Goal: Transaction & Acquisition: Purchase product/service

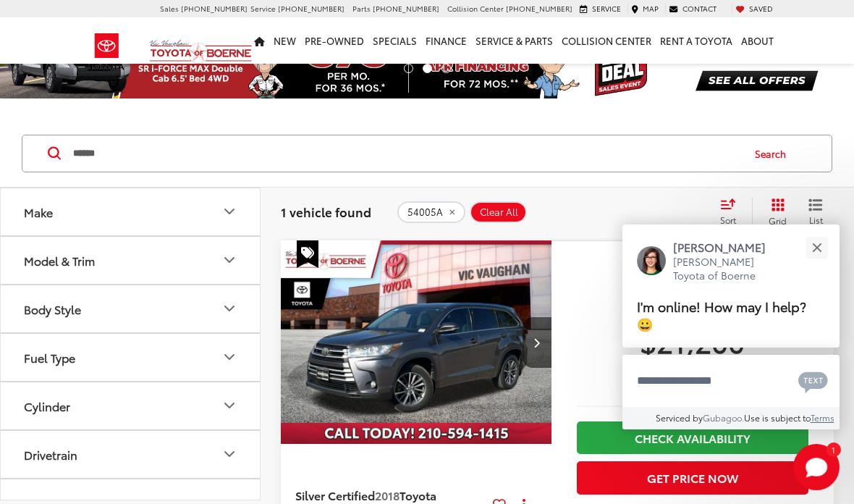
click at [818, 263] on button "Close" at bounding box center [816, 247] width 31 height 31
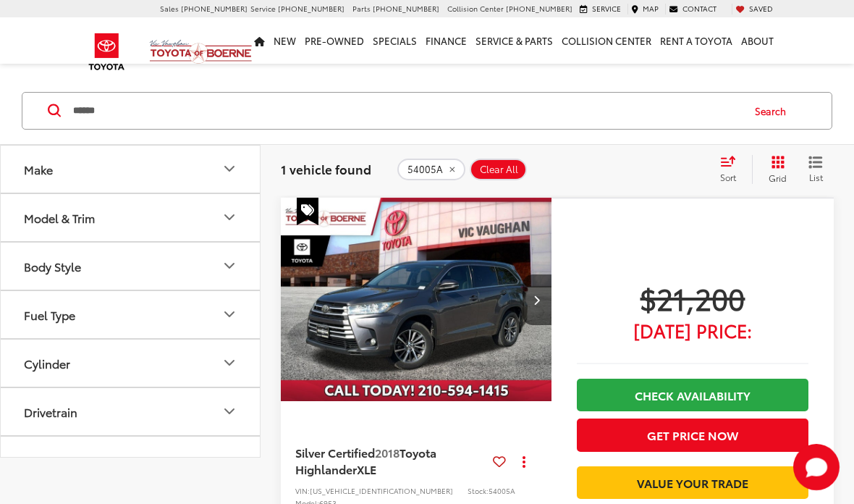
click at [742, 170] on div "Sort" at bounding box center [732, 169] width 39 height 29
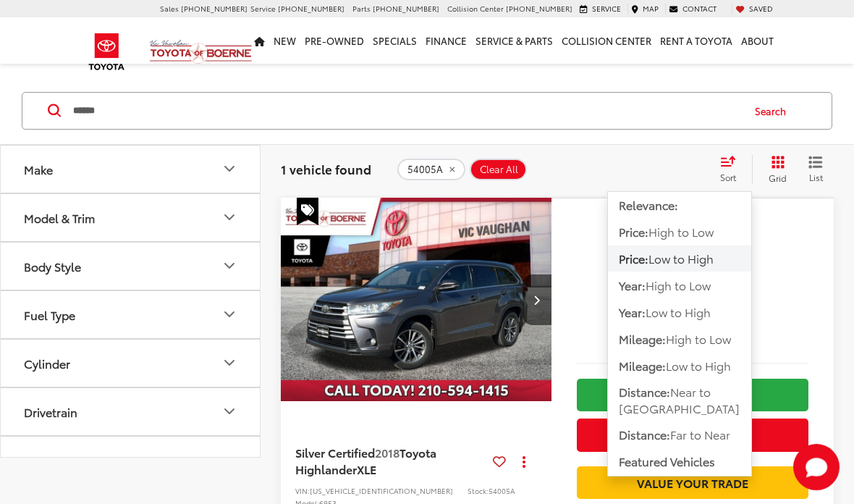
click at [640, 218] on button "Relevance:" at bounding box center [679, 205] width 143 height 26
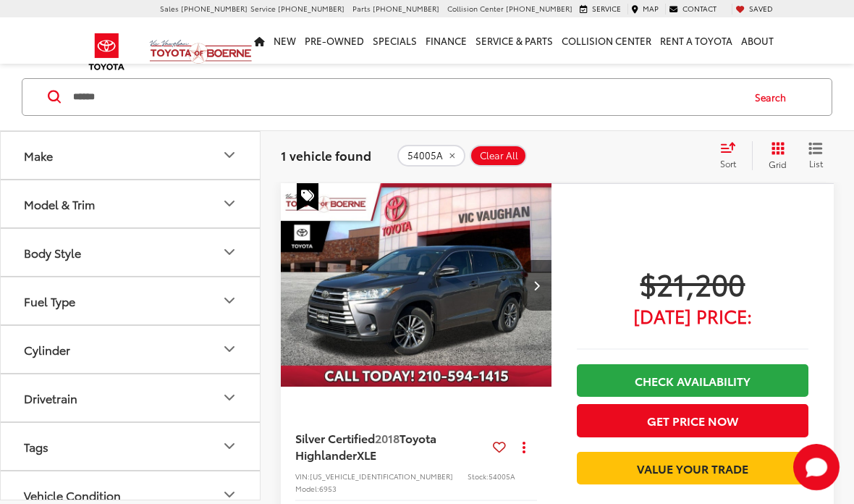
scroll to position [116, 0]
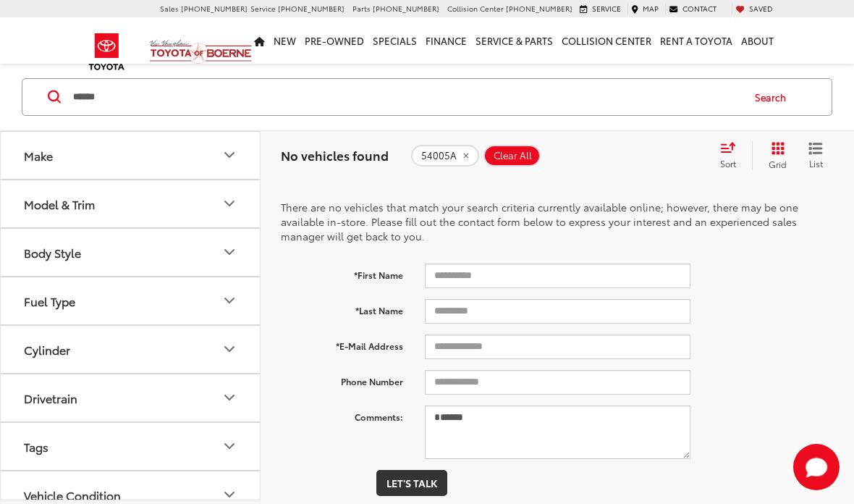
click at [467, 157] on icon "remove 54005A" at bounding box center [465, 155] width 5 height 5
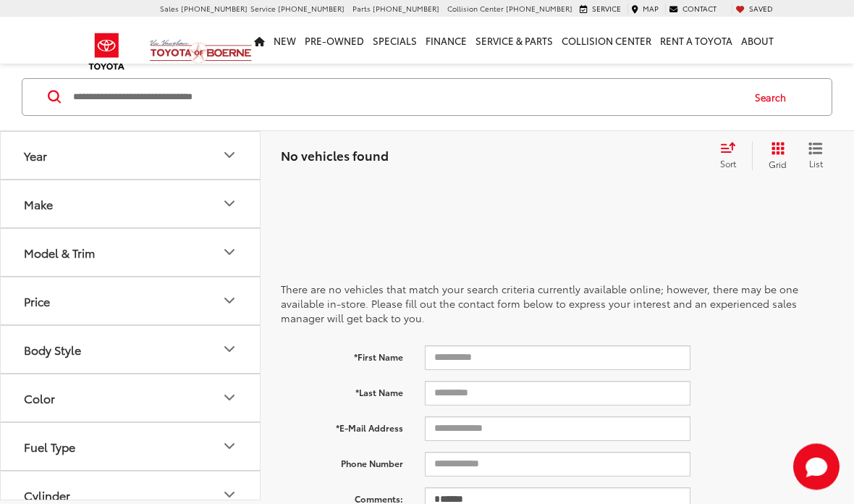
scroll to position [30, 0]
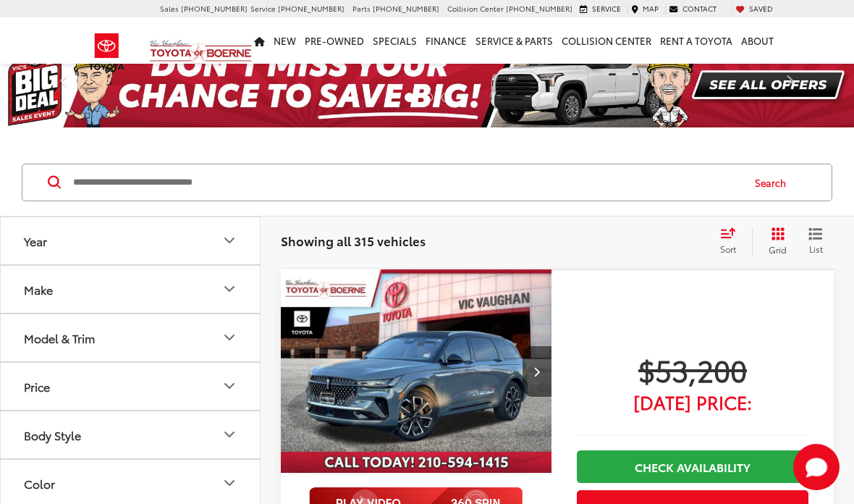
click at [731, 234] on icon "Select sort value" at bounding box center [728, 232] width 16 height 11
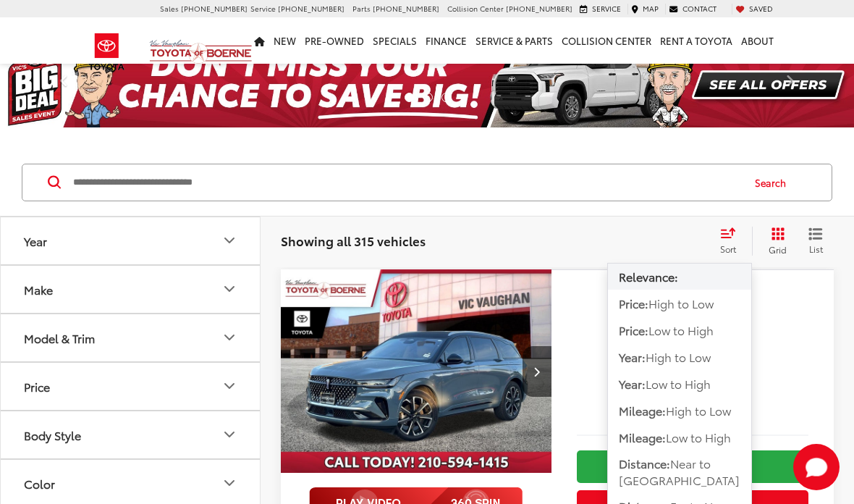
click at [699, 340] on button "Price: Low to High" at bounding box center [679, 330] width 143 height 26
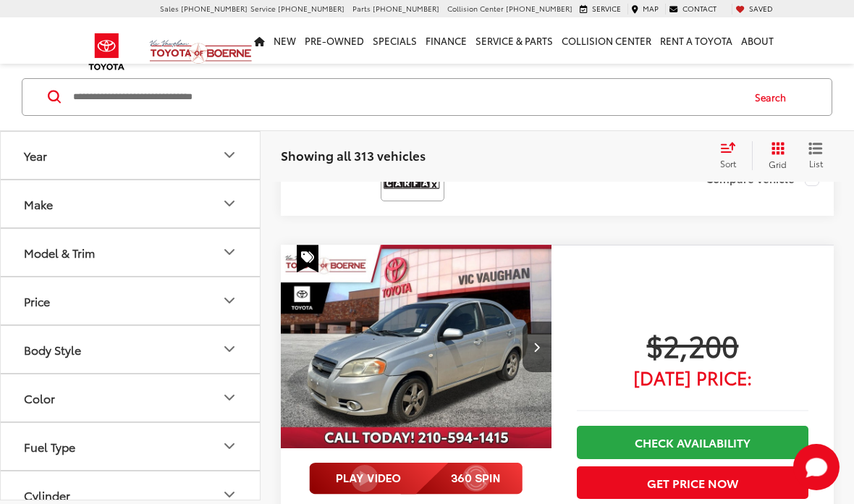
scroll to position [1538, 0]
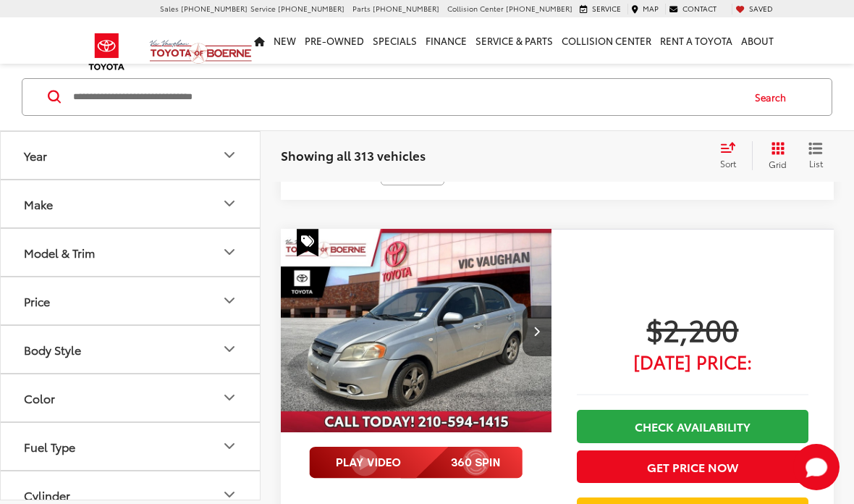
click at [538, 326] on icon "Next image" at bounding box center [536, 331] width 7 height 10
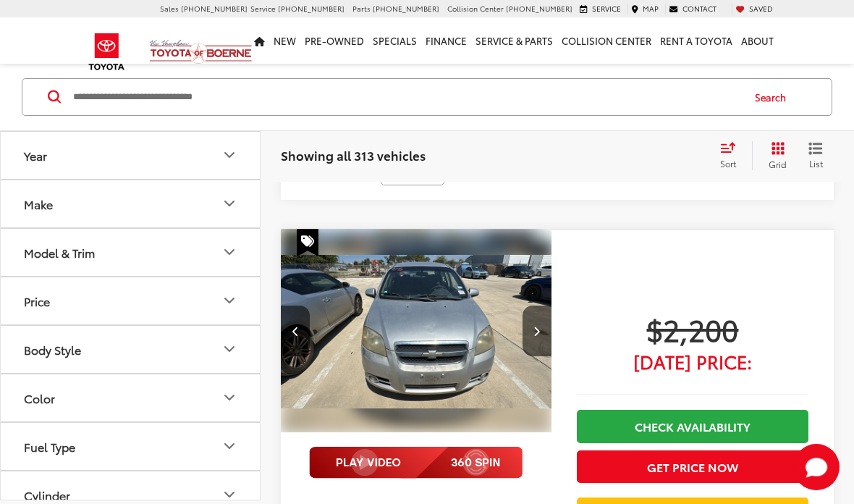
click at [535, 326] on icon "Next image" at bounding box center [536, 331] width 7 height 10
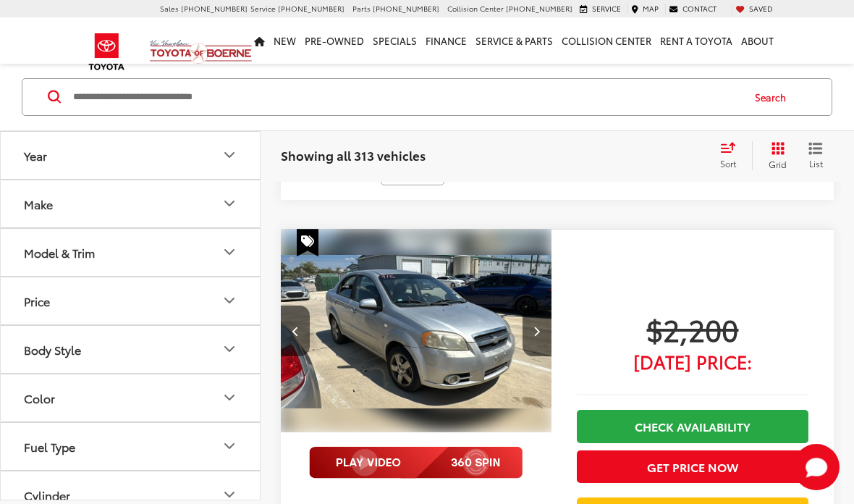
click at [541, 305] on button "Next image" at bounding box center [536, 330] width 29 height 51
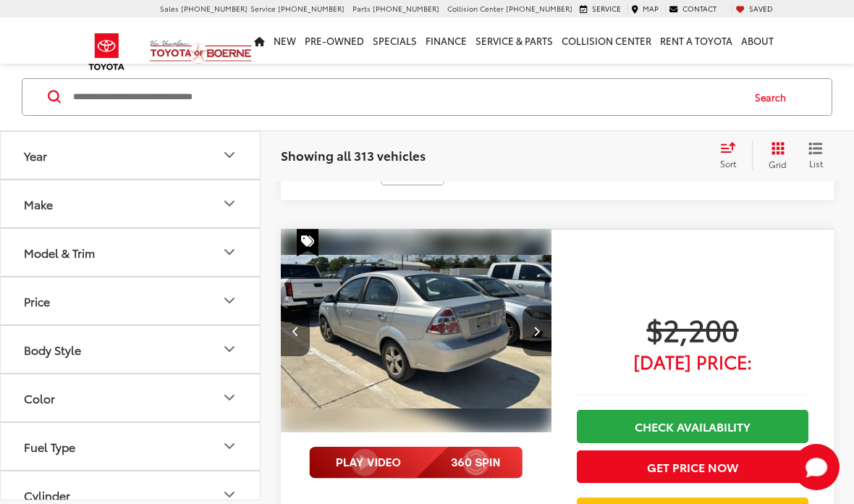
click at [539, 305] on button "Next image" at bounding box center [536, 330] width 29 height 51
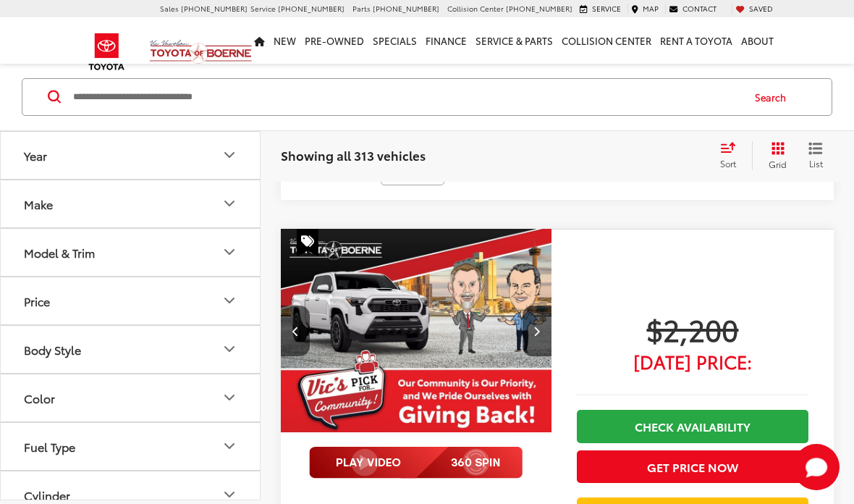
click at [291, 305] on button "Previous image" at bounding box center [295, 330] width 29 height 51
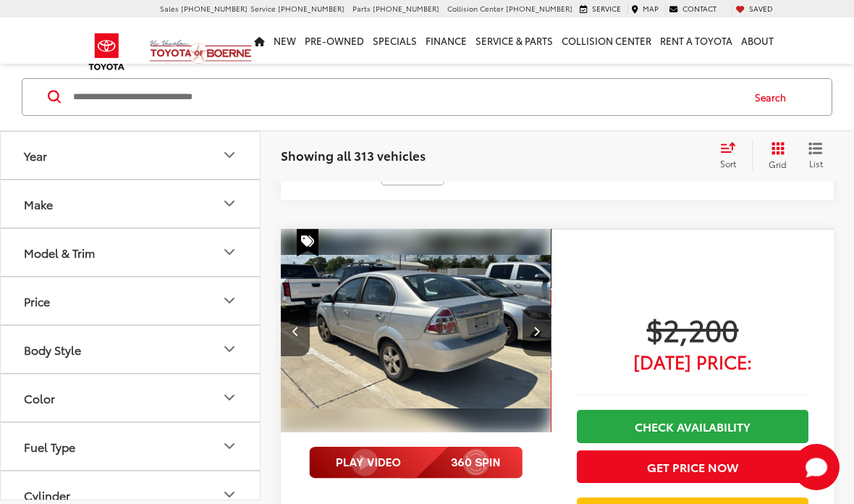
scroll to position [0, 818]
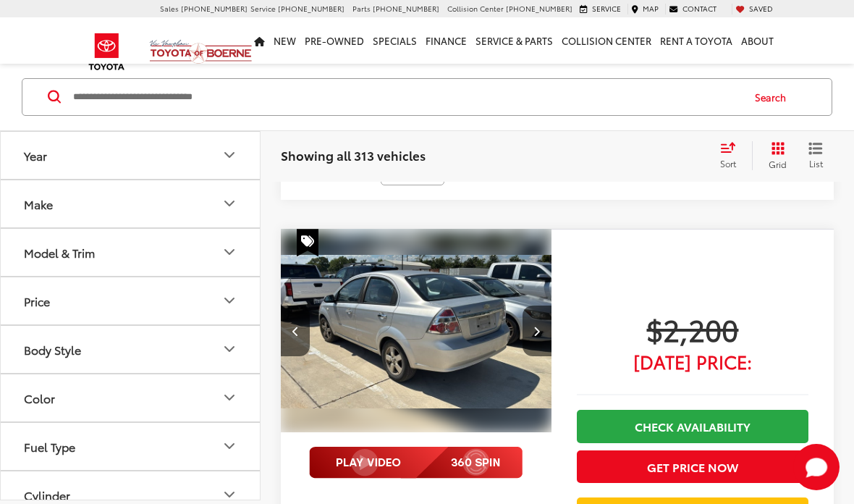
click at [543, 305] on button "Next image" at bounding box center [536, 330] width 29 height 51
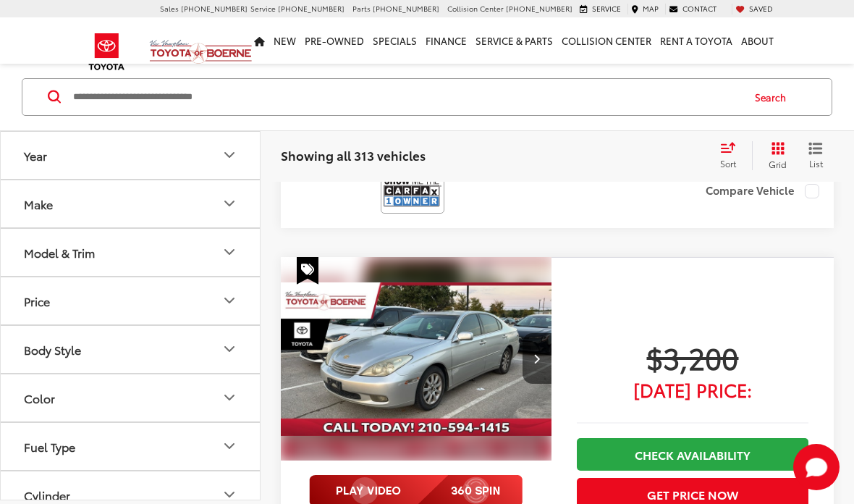
scroll to position [3469, 0]
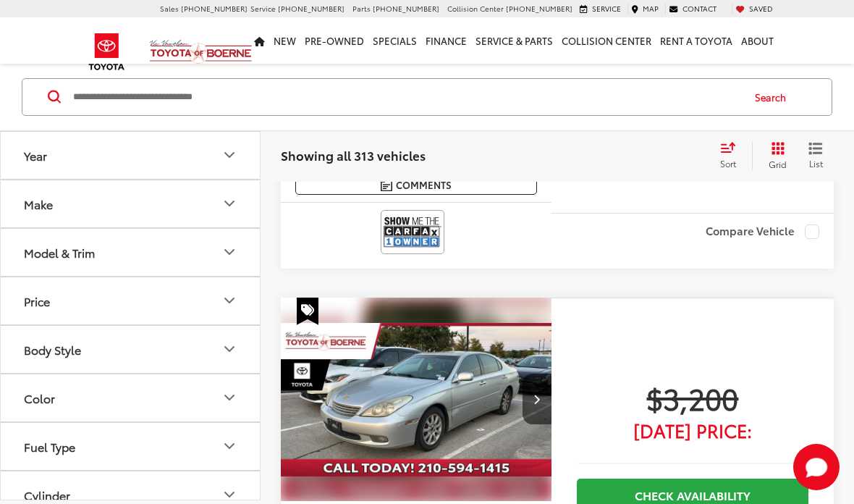
click at [535, 373] on button "Next image" at bounding box center [536, 398] width 29 height 51
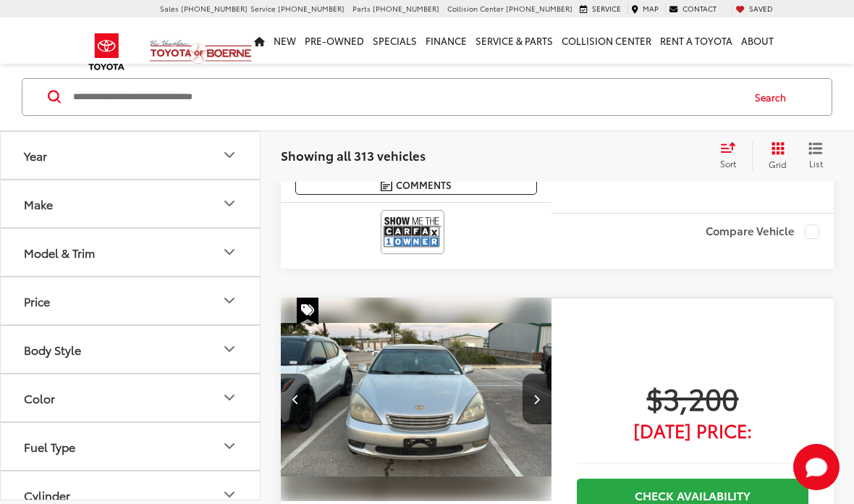
click at [542, 373] on button "Next image" at bounding box center [536, 398] width 29 height 51
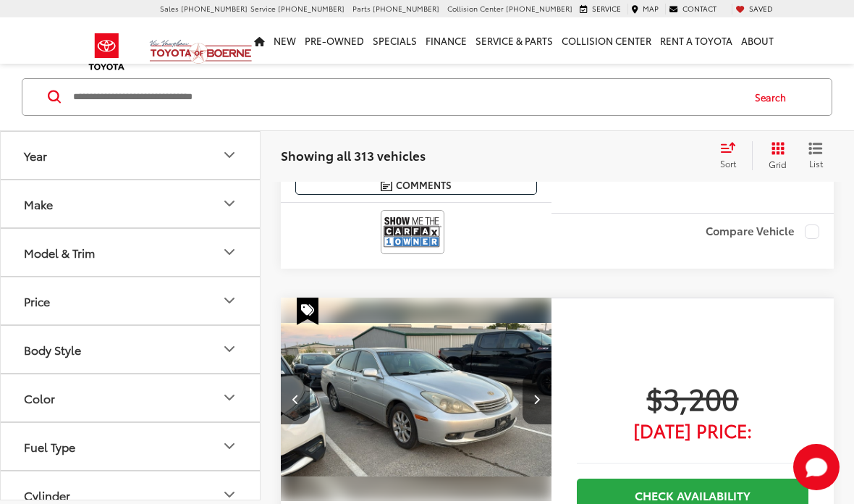
click at [534, 373] on button "Next image" at bounding box center [536, 398] width 29 height 51
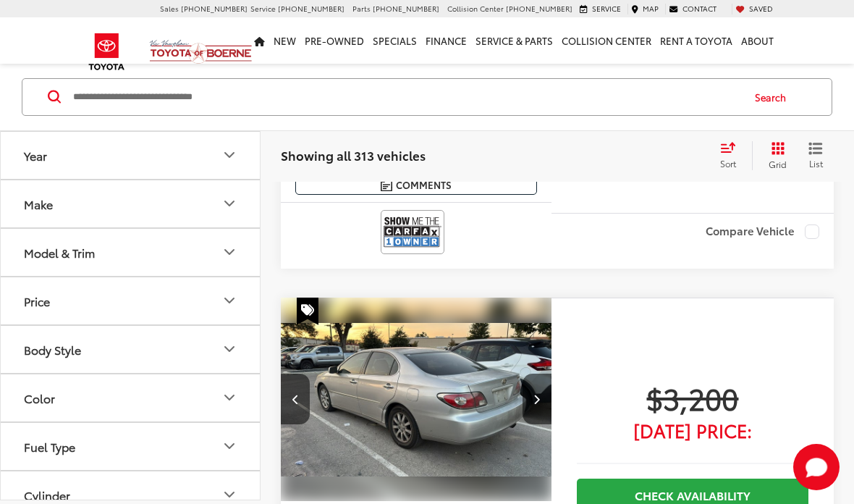
click at [539, 394] on icon "Next image" at bounding box center [536, 399] width 7 height 10
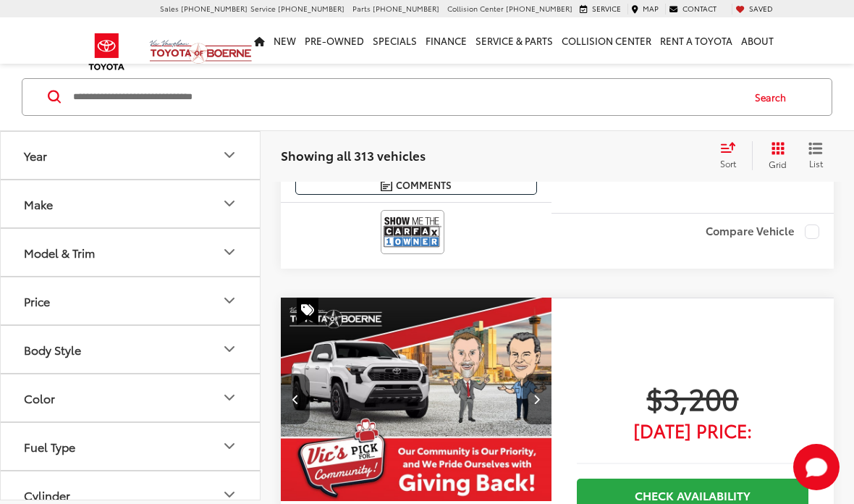
click at [542, 373] on button "Next image" at bounding box center [536, 398] width 29 height 51
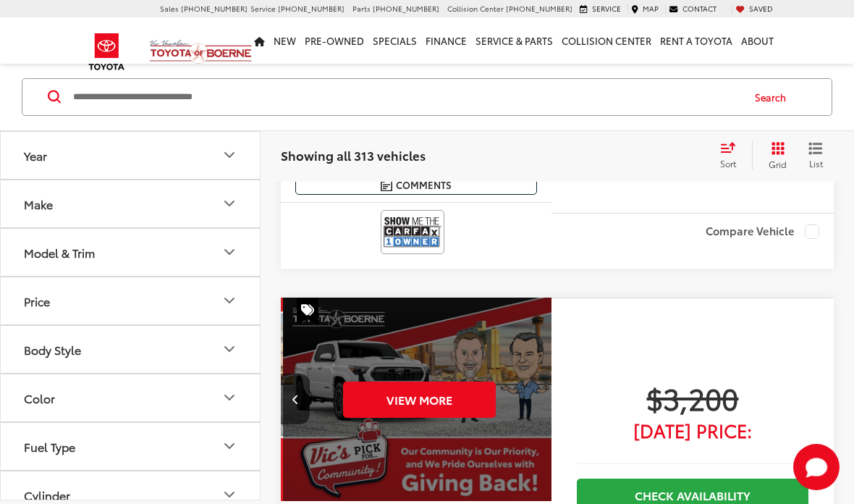
scroll to position [0, 1364]
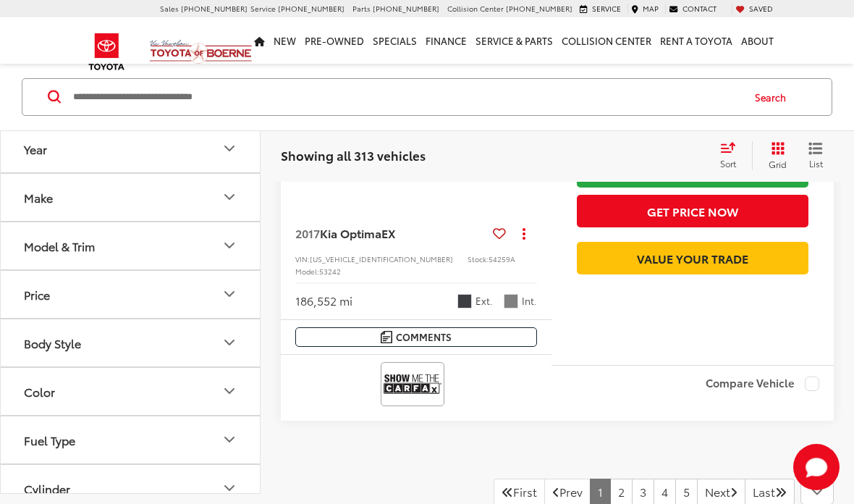
click at [610, 478] on link "2" at bounding box center [621, 491] width 22 height 26
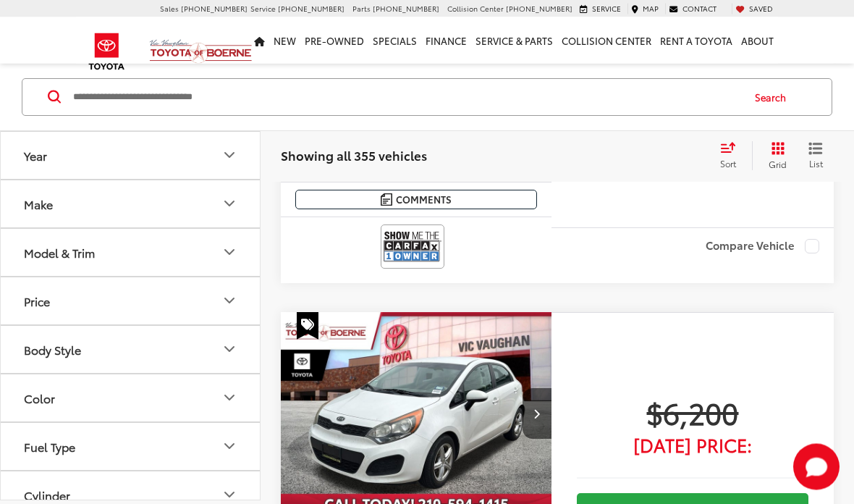
scroll to position [3454, 0]
click at [672, 312] on div "$6,200 Today's Price: Check Availability Get Price Now Value Your Trade" at bounding box center [692, 507] width 282 height 391
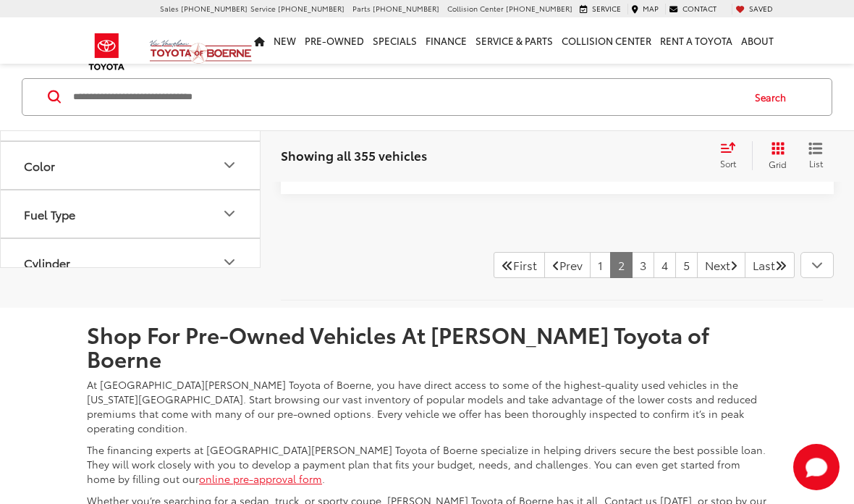
click at [632, 252] on link "3" at bounding box center [643, 265] width 22 height 26
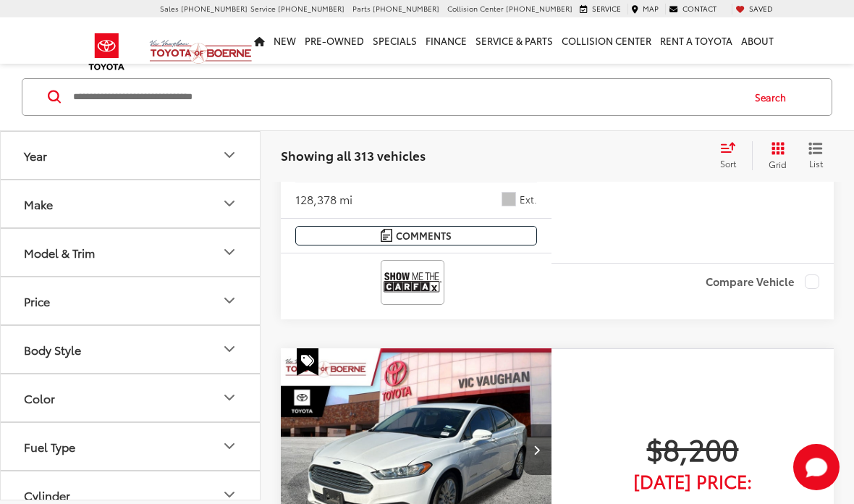
scroll to position [2486, 0]
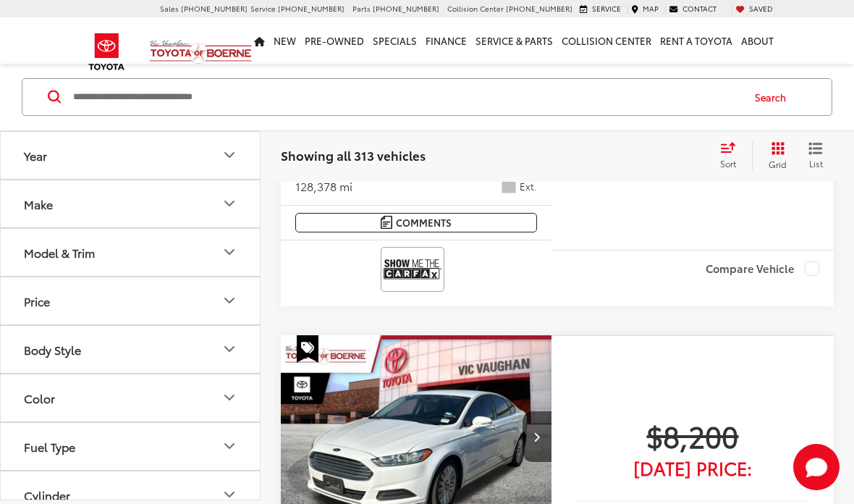
click at [538, 411] on button "Next image" at bounding box center [536, 436] width 29 height 51
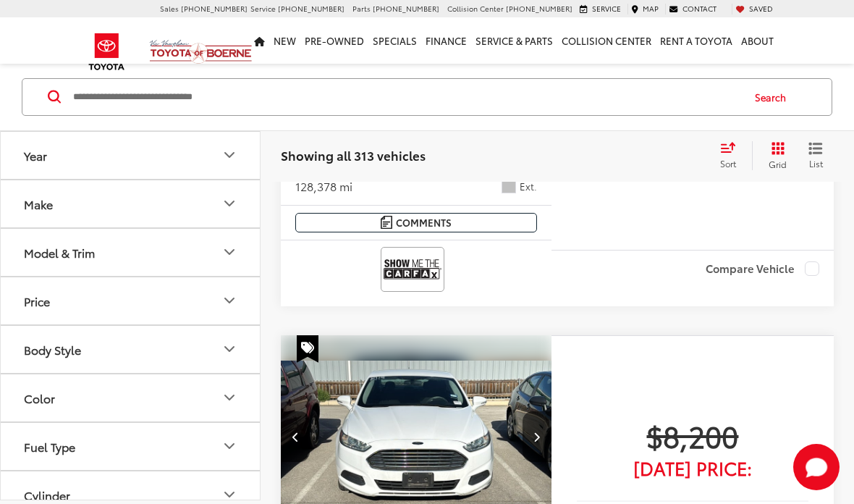
click at [537, 431] on icon "Next image" at bounding box center [536, 436] width 7 height 10
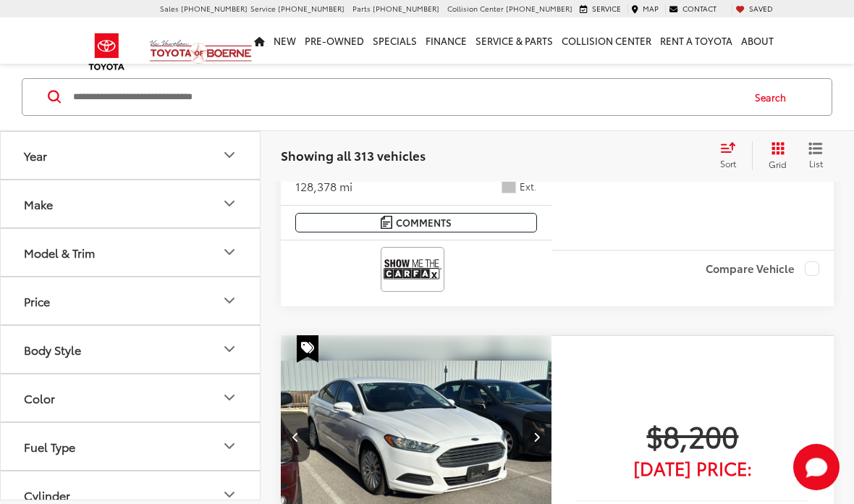
click at [540, 411] on button "Next image" at bounding box center [536, 436] width 29 height 51
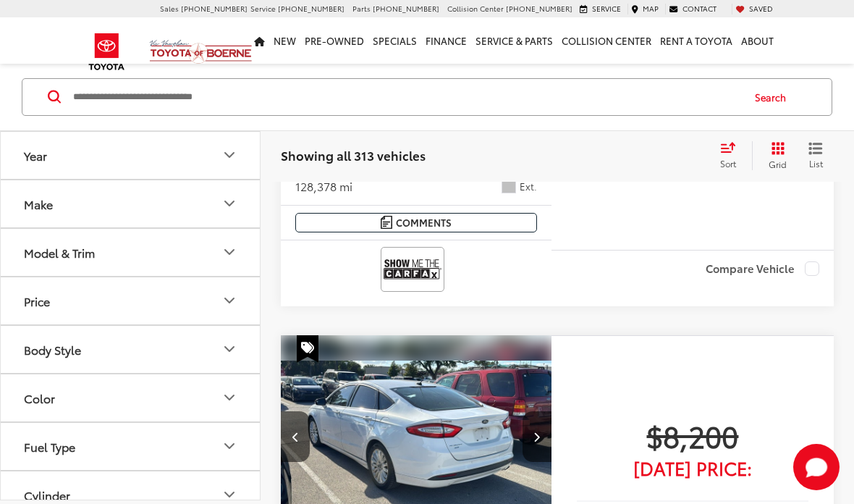
click at [543, 411] on button "Next image" at bounding box center [536, 436] width 29 height 51
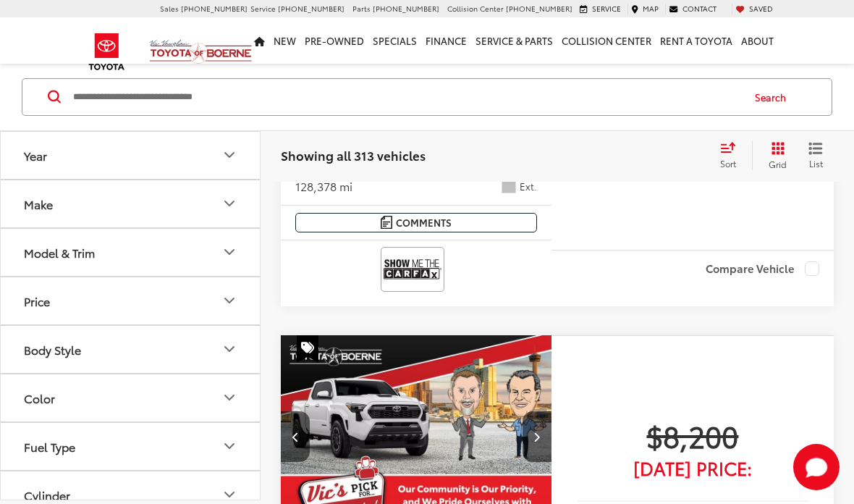
click at [533, 411] on button "Next image" at bounding box center [536, 436] width 29 height 51
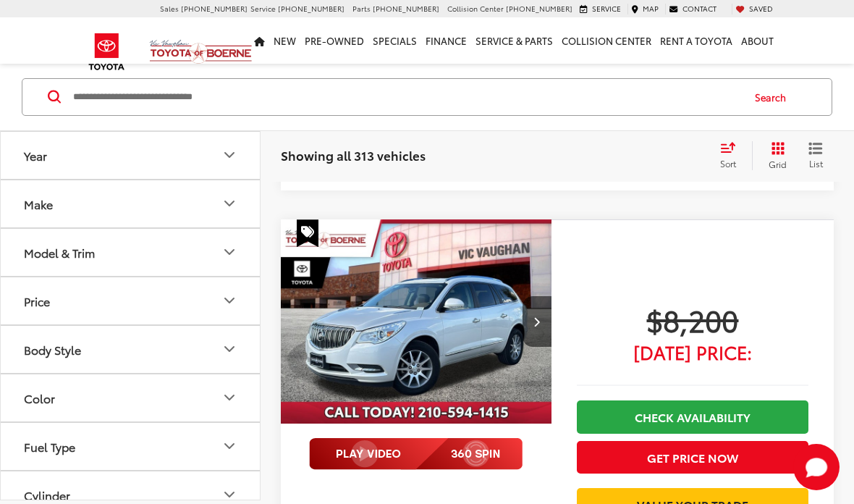
scroll to position [4126, 0]
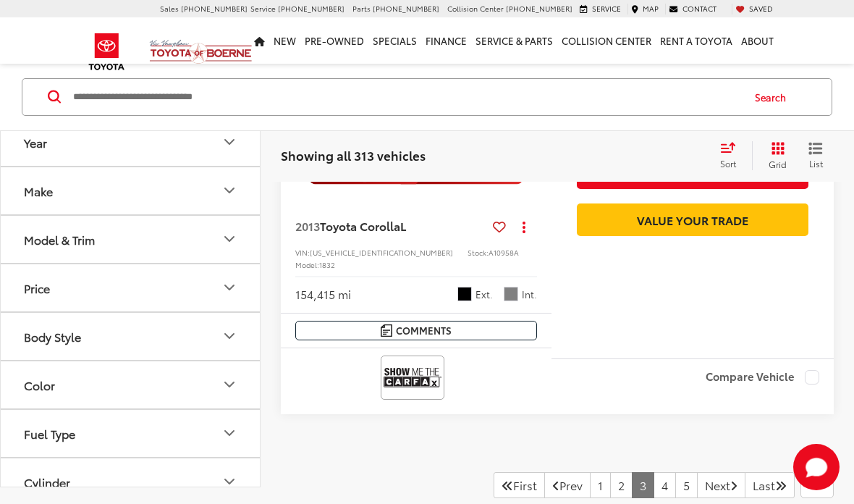
click at [653, 472] on link "4" at bounding box center [664, 485] width 22 height 26
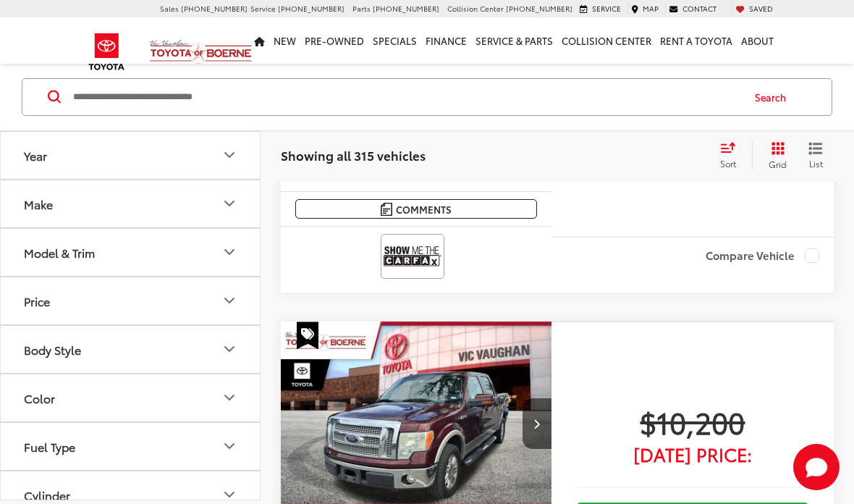
scroll to position [2010, 0]
click at [545, 397] on button "Next image" at bounding box center [536, 422] width 29 height 51
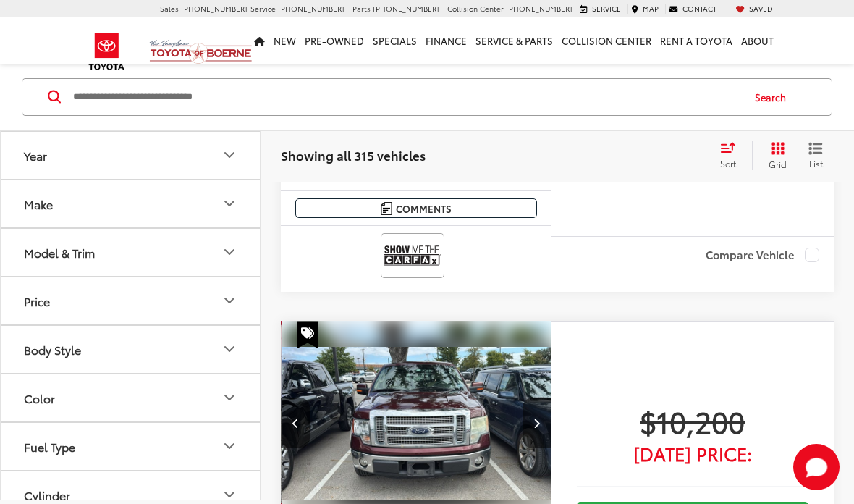
scroll to position [0, 273]
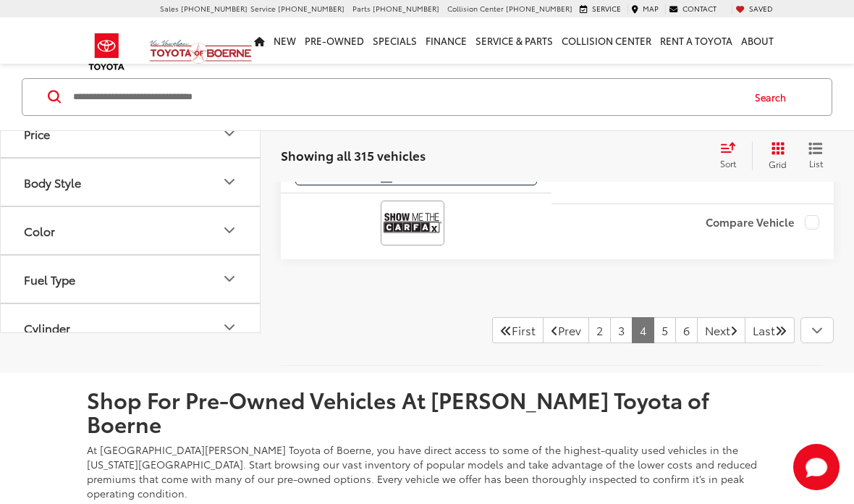
click at [653, 317] on link "5" at bounding box center [664, 330] width 22 height 26
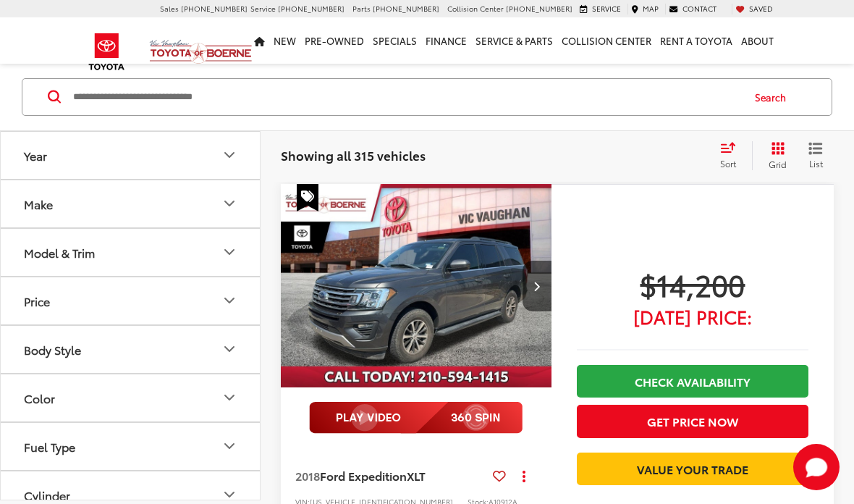
scroll to position [114, 0]
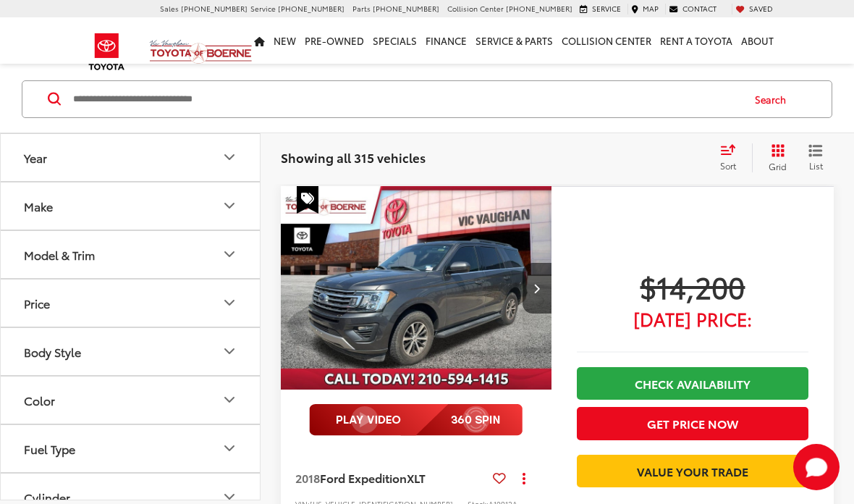
click at [540, 291] on icon "Next image" at bounding box center [536, 288] width 7 height 10
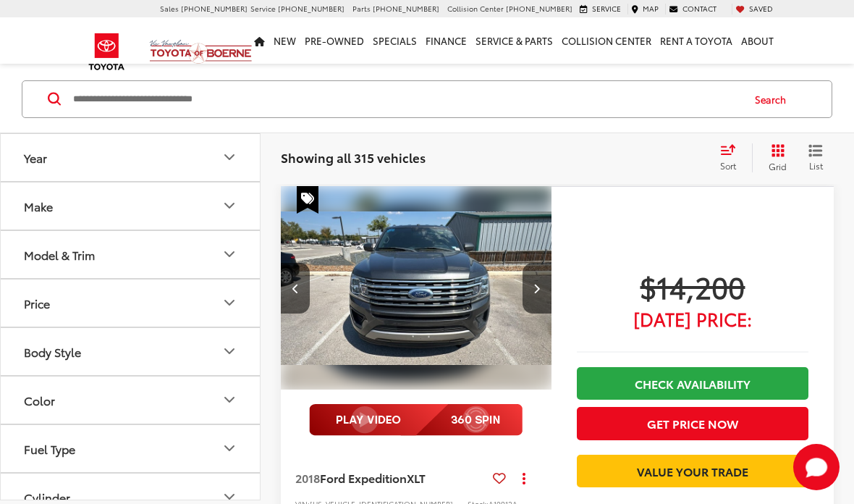
click at [536, 287] on icon "Next image" at bounding box center [536, 288] width 7 height 10
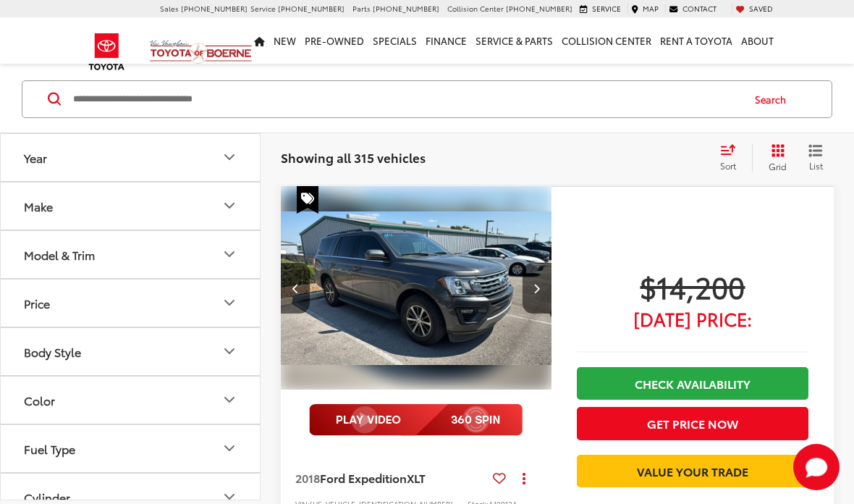
click at [540, 288] on button "Next image" at bounding box center [536, 288] width 29 height 51
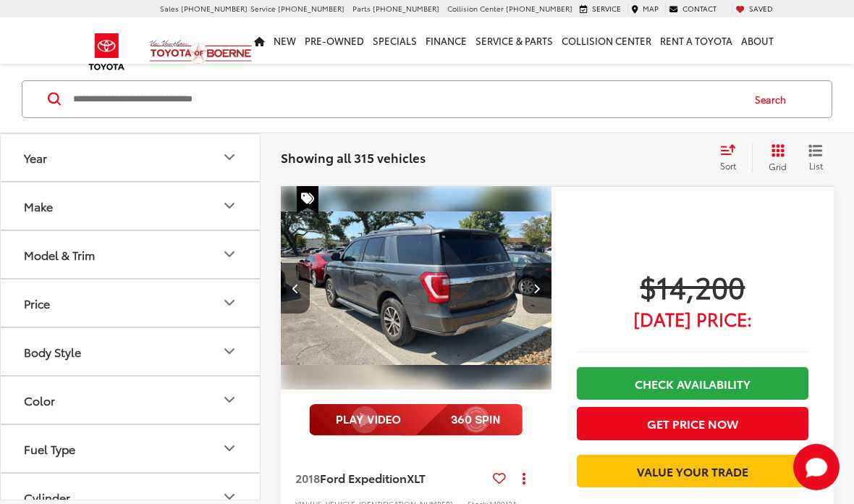
click at [542, 287] on button "Next image" at bounding box center [536, 288] width 29 height 51
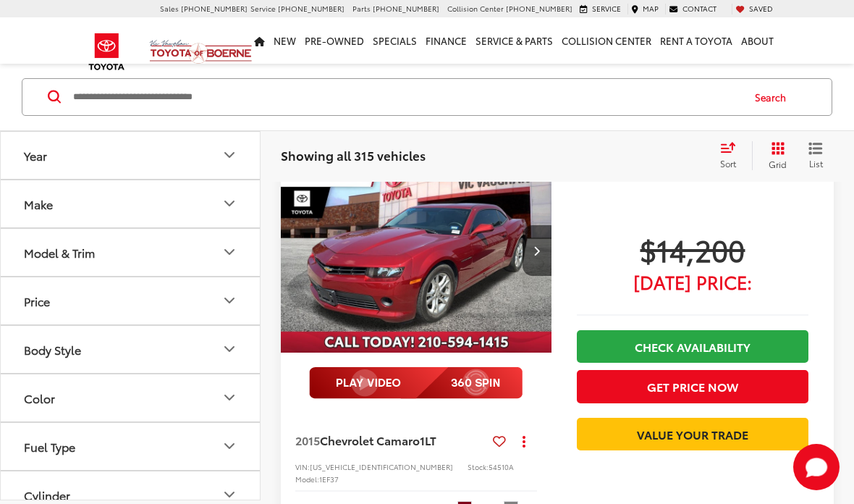
scroll to position [662, 0]
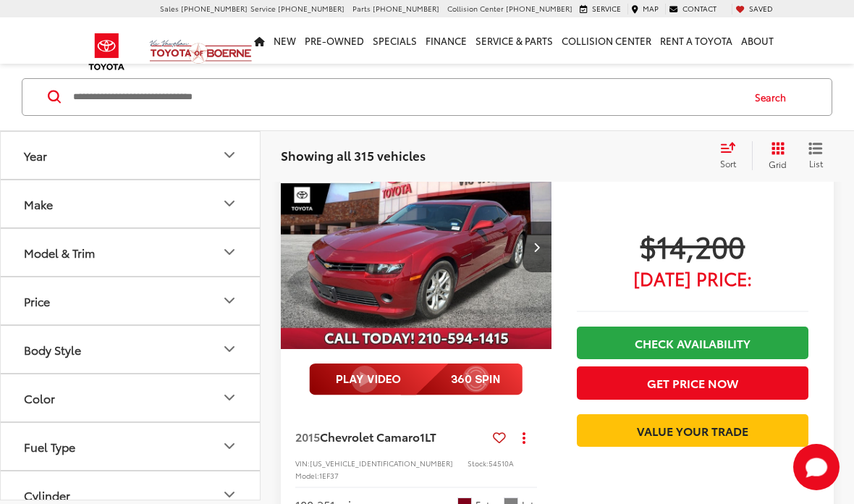
click at [532, 250] on button "Next image" at bounding box center [536, 246] width 29 height 51
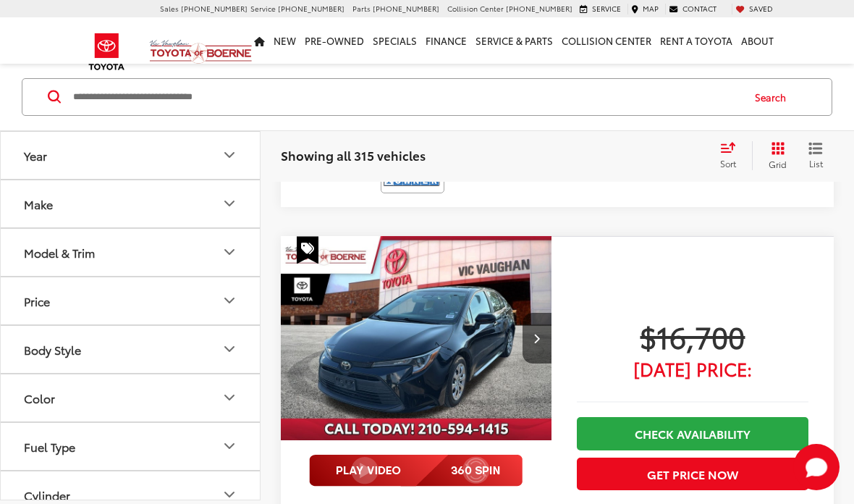
scroll to position [3035, 0]
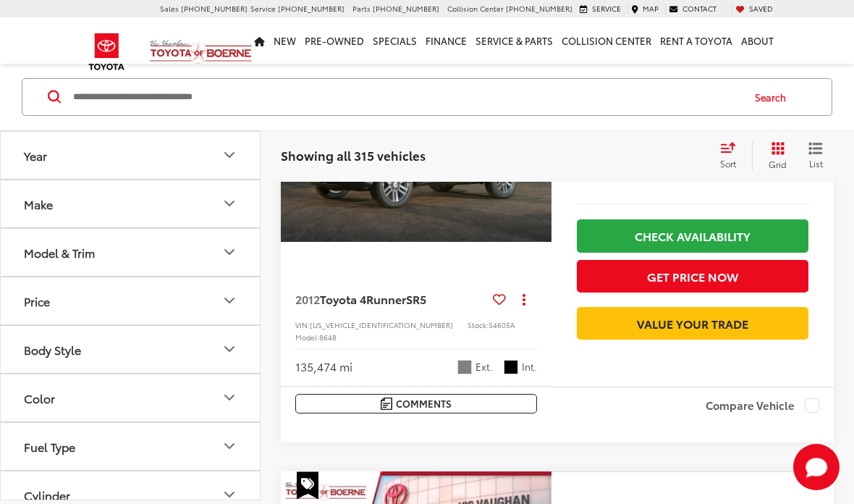
click at [574, 94] on input "Search by Make, Model, or Keyword" at bounding box center [406, 97] width 669 height 35
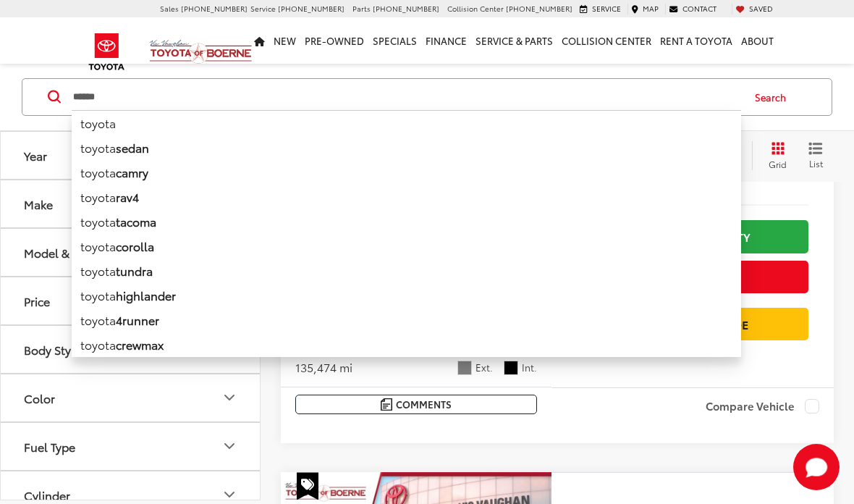
type input "******"
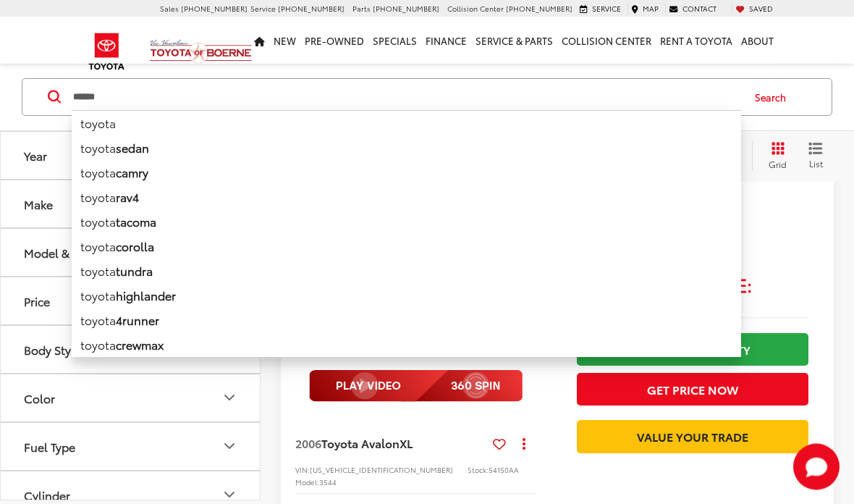
scroll to position [1161, 0]
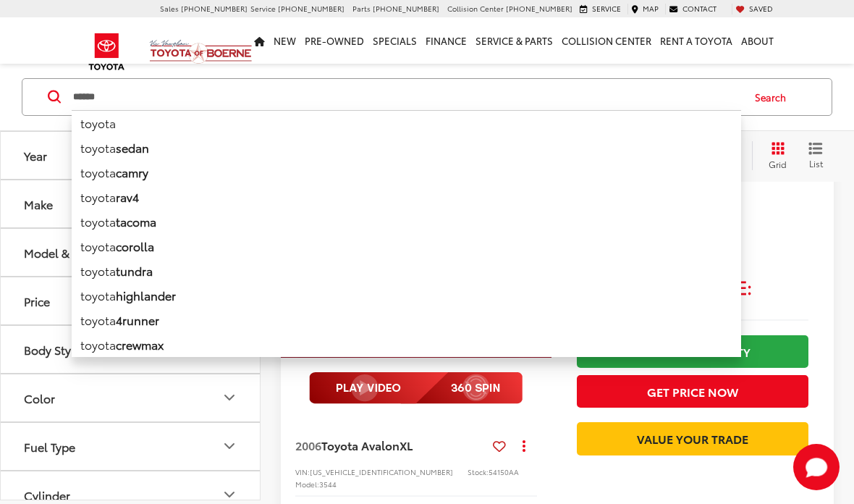
click at [593, 501] on div "$7,200 Today's Price: Check Availability Get Price Now Value Your Trade" at bounding box center [692, 365] width 282 height 423
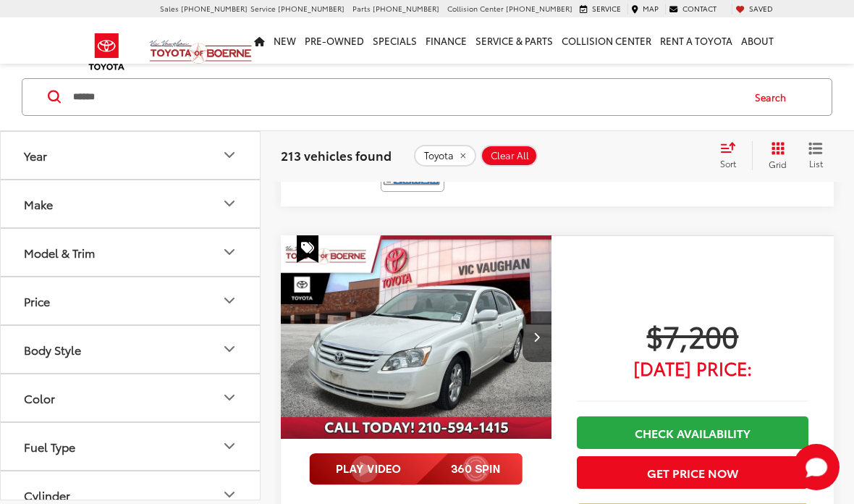
scroll to position [1078, 0]
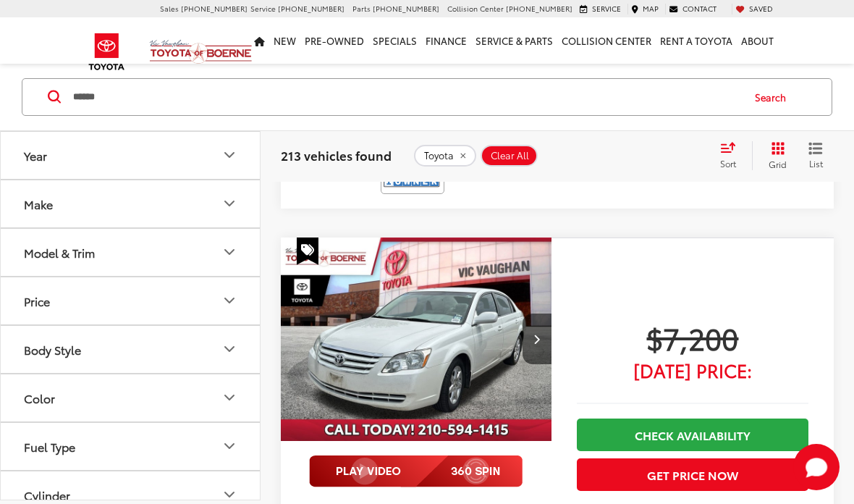
click at [534, 334] on icon "Next image" at bounding box center [536, 339] width 7 height 10
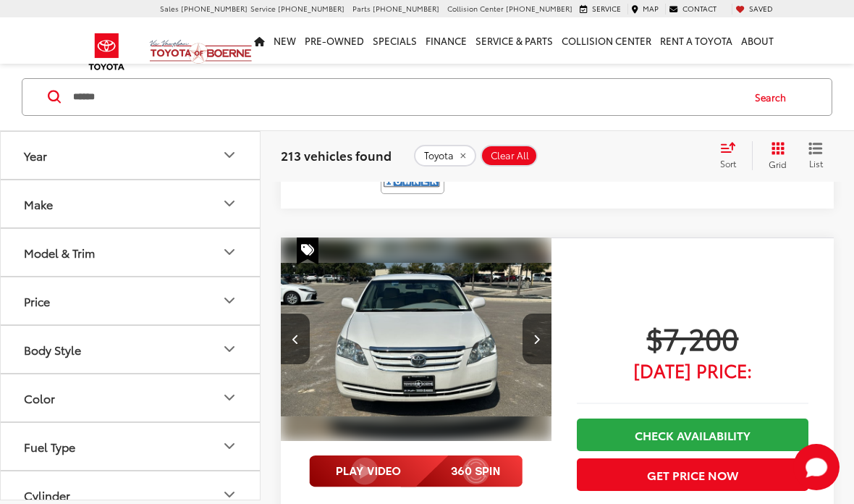
click at [535, 319] on button "Next image" at bounding box center [536, 338] width 29 height 51
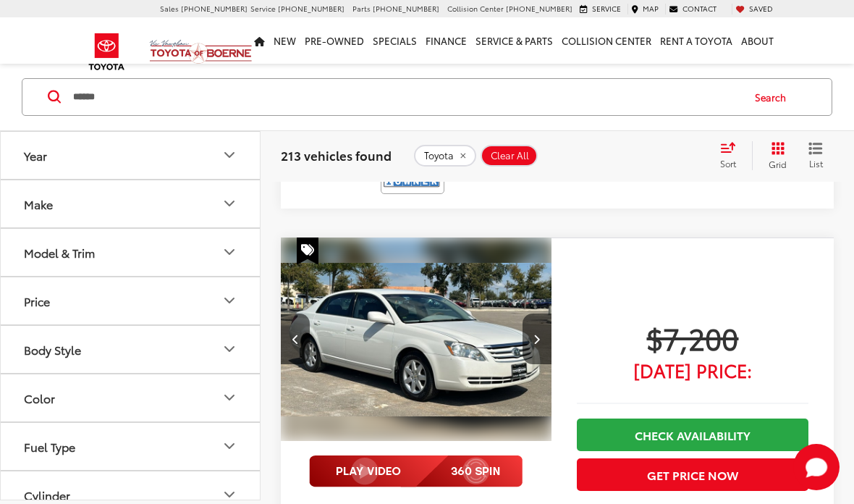
click at [537, 334] on icon "Next image" at bounding box center [536, 339] width 7 height 10
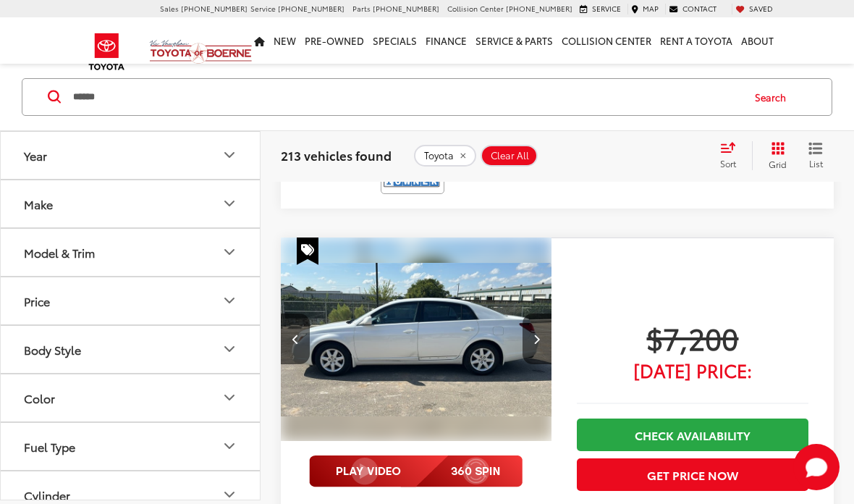
click at [533, 319] on button "Next image" at bounding box center [536, 338] width 29 height 51
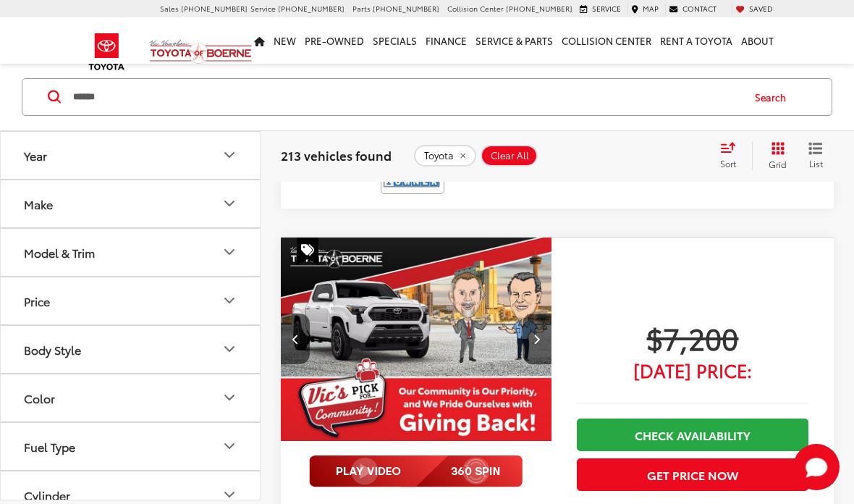
click at [535, 334] on icon "Next image" at bounding box center [536, 339] width 7 height 10
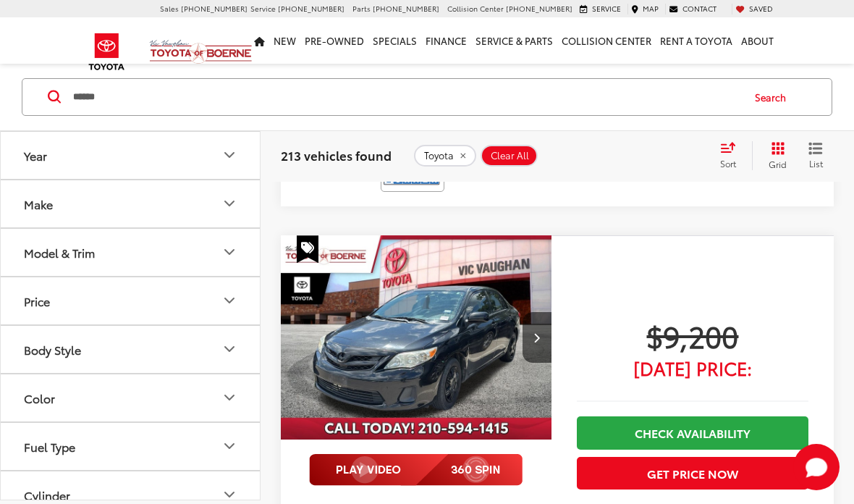
scroll to position [2602, 0]
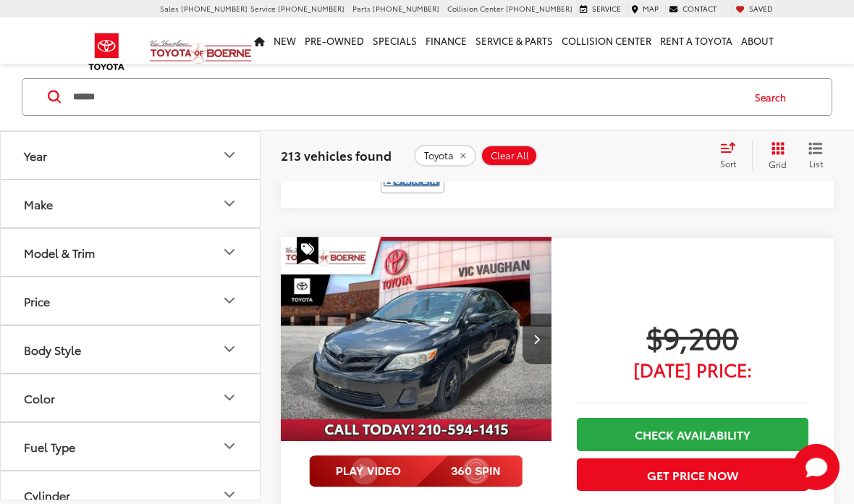
click at [535, 334] on icon "Next image" at bounding box center [536, 339] width 7 height 10
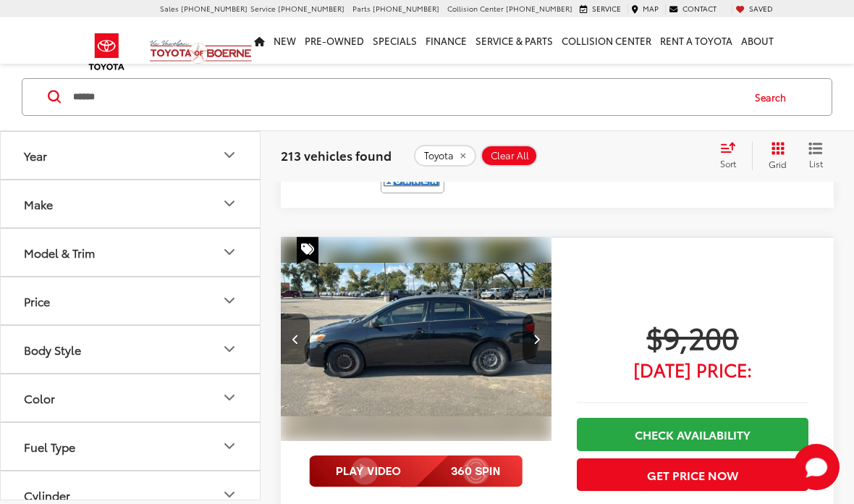
click at [534, 334] on icon "Next image" at bounding box center [536, 339] width 7 height 10
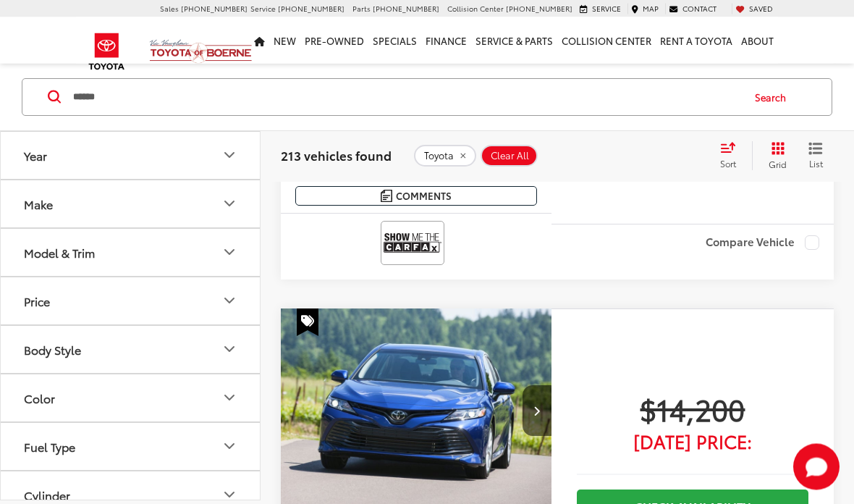
scroll to position [4055, 0]
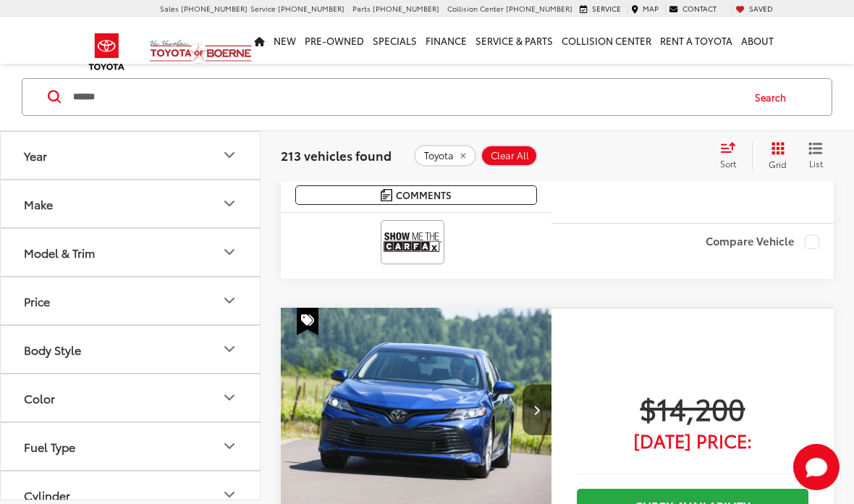
click at [539, 384] on button "Next image" at bounding box center [536, 409] width 29 height 51
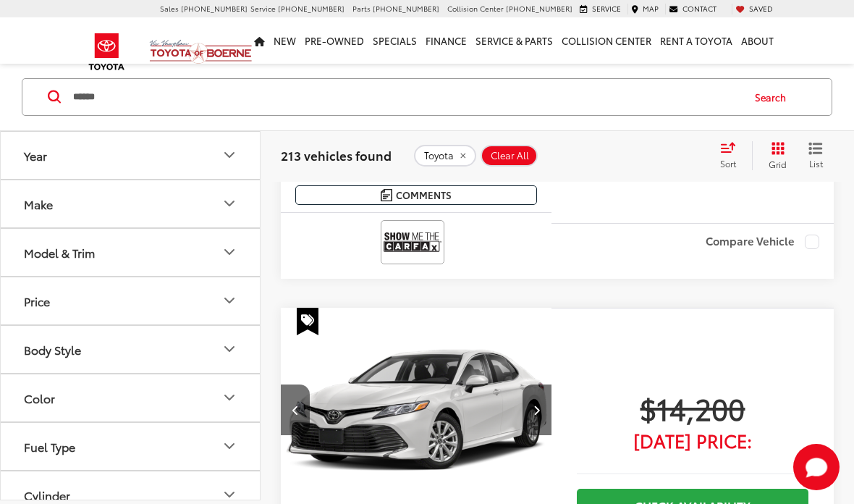
click at [538, 404] on icon "Next image" at bounding box center [536, 409] width 7 height 10
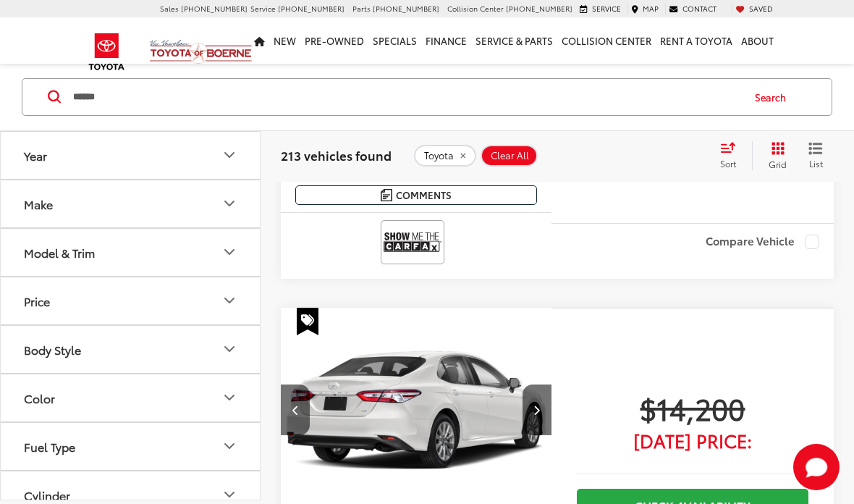
scroll to position [0, 546]
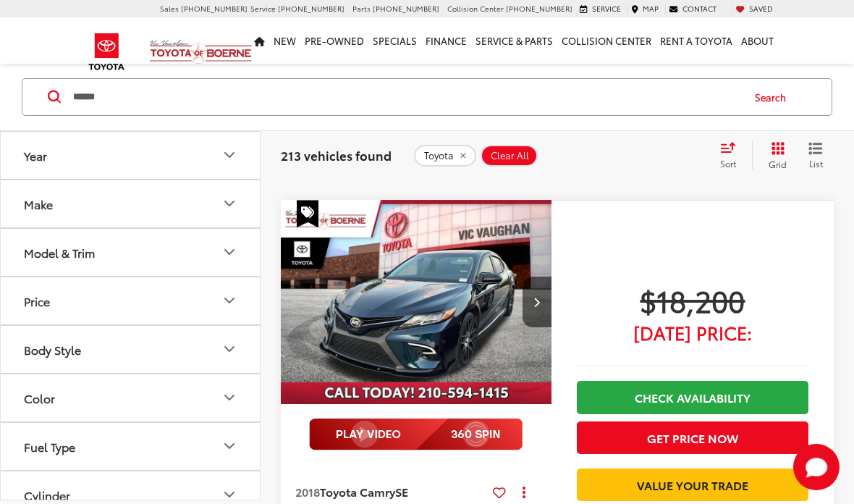
scroll to position [2061, 0]
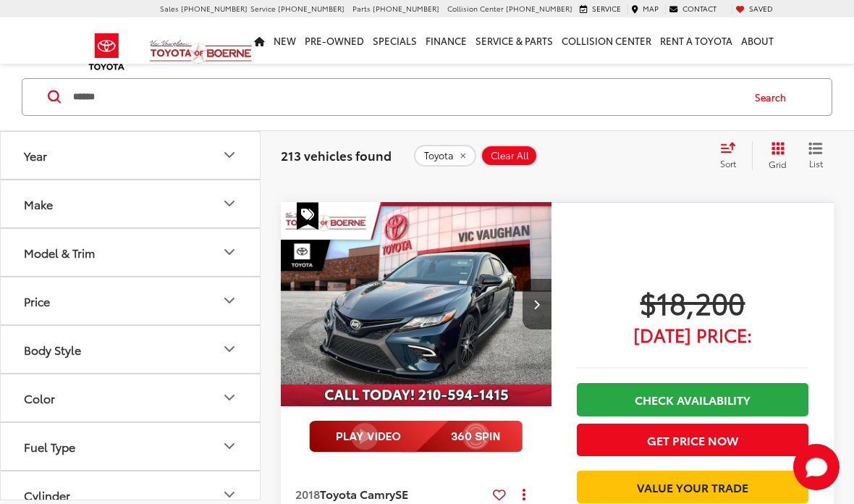
click at [546, 315] on button "Next image" at bounding box center [536, 304] width 29 height 51
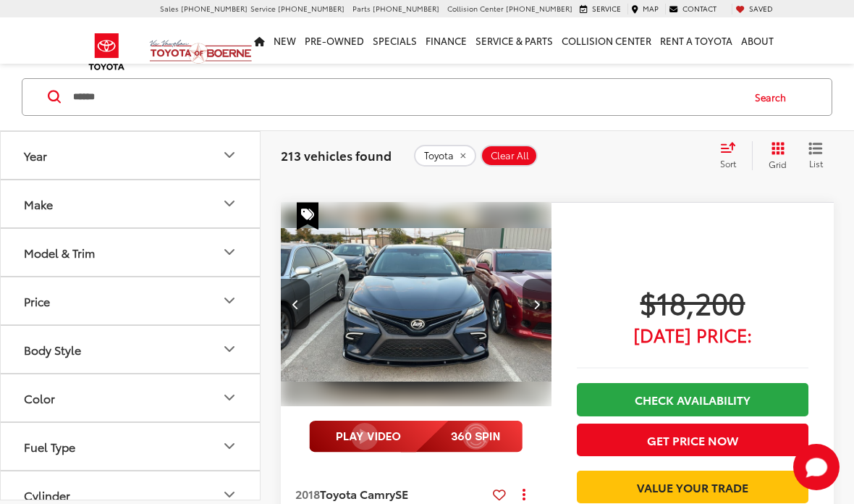
click at [540, 320] on button "Next image" at bounding box center [536, 304] width 29 height 51
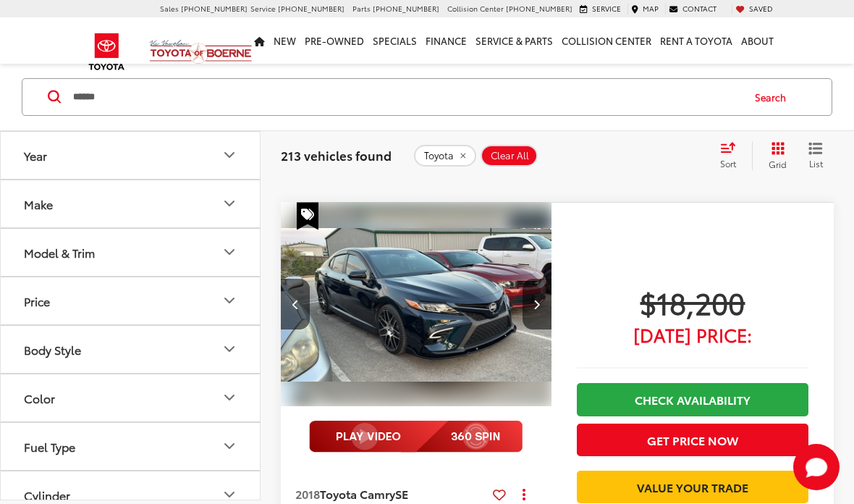
click at [543, 311] on button "Next image" at bounding box center [536, 304] width 29 height 51
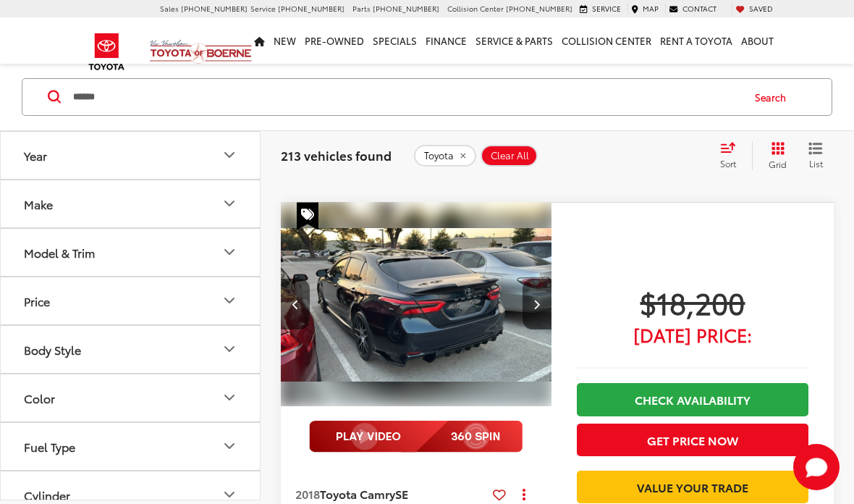
click at [538, 312] on button "Next image" at bounding box center [536, 304] width 29 height 51
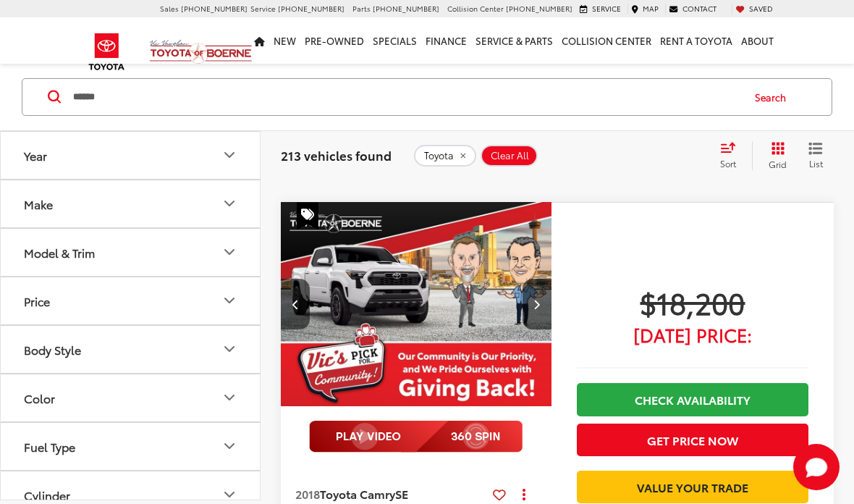
click at [543, 322] on button "Next image" at bounding box center [536, 304] width 29 height 51
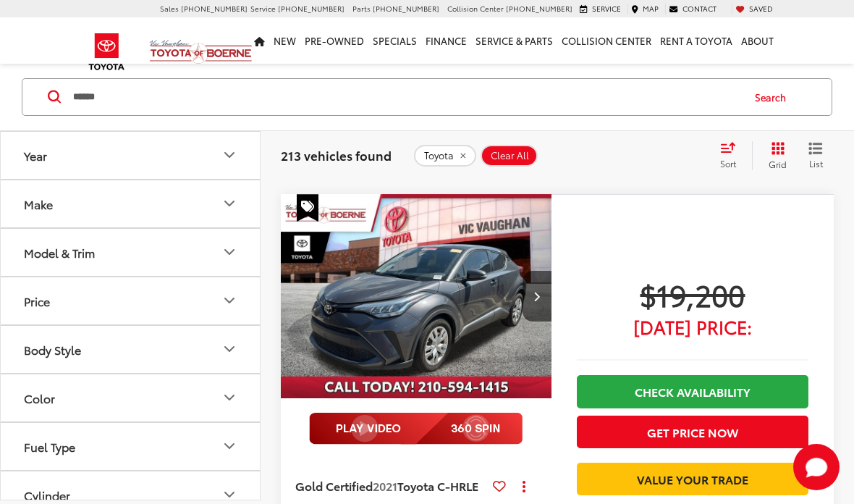
scroll to position [2576, 0]
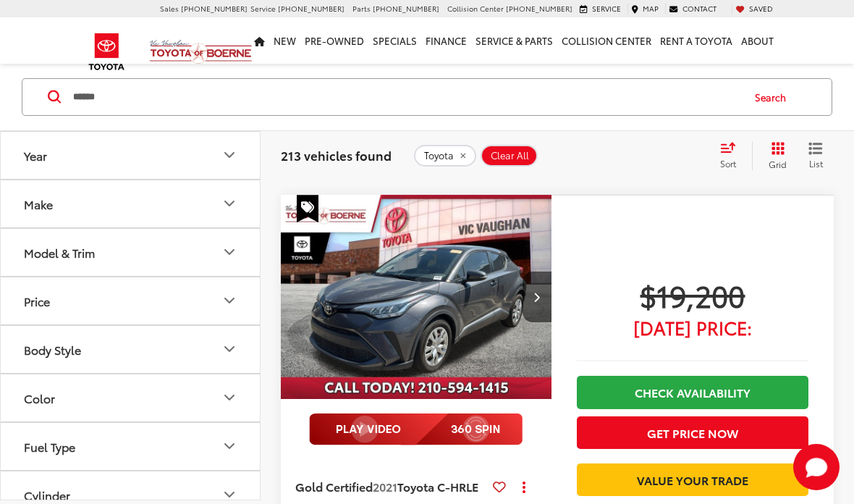
click at [546, 303] on button "Next image" at bounding box center [536, 296] width 29 height 51
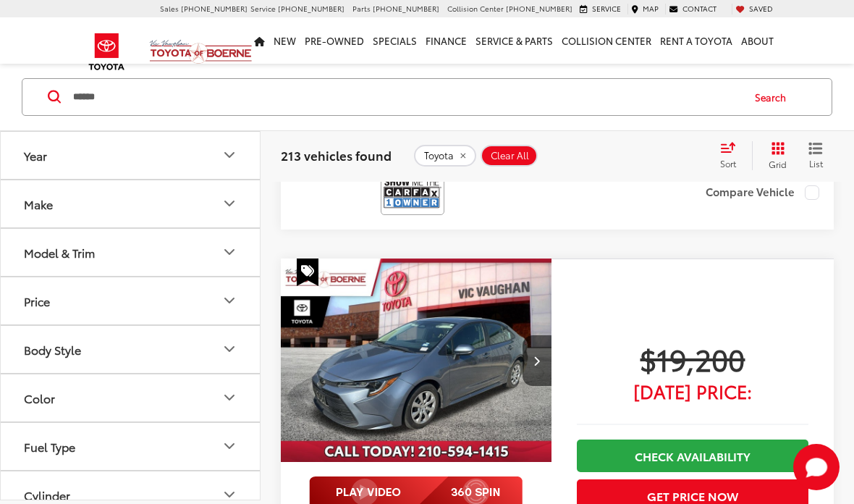
scroll to position [3532, 0]
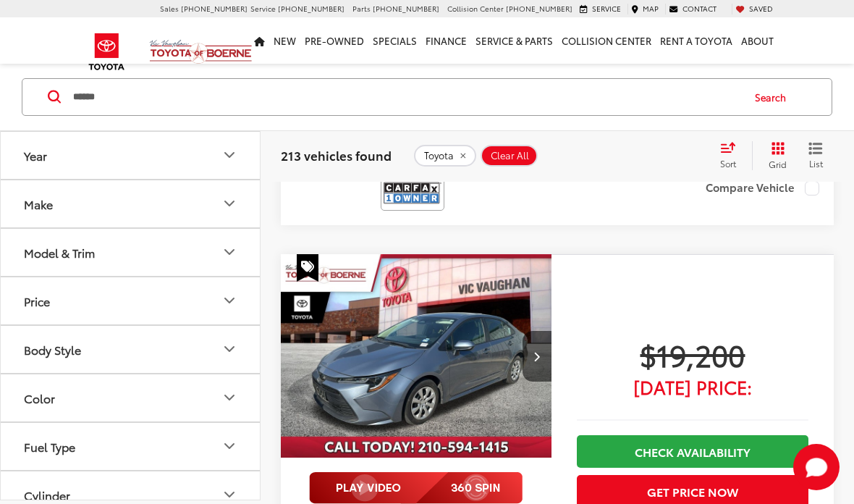
click at [546, 340] on button "Next image" at bounding box center [536, 356] width 29 height 51
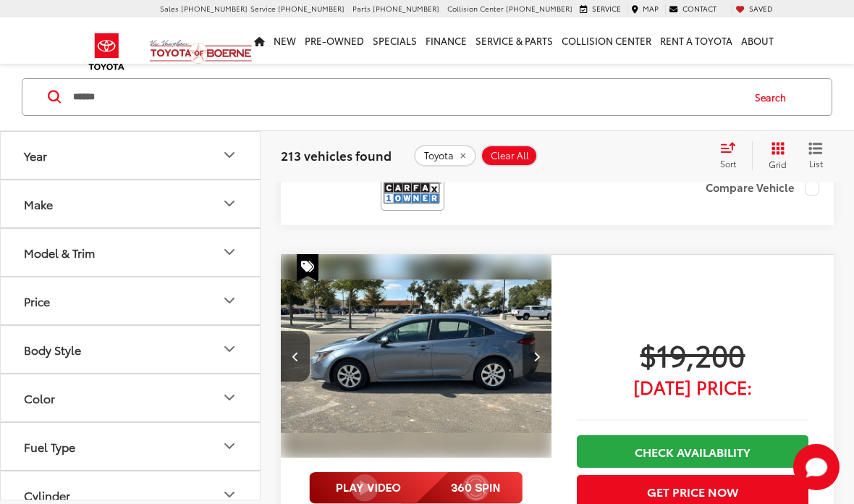
click at [547, 344] on button "Next image" at bounding box center [536, 356] width 29 height 51
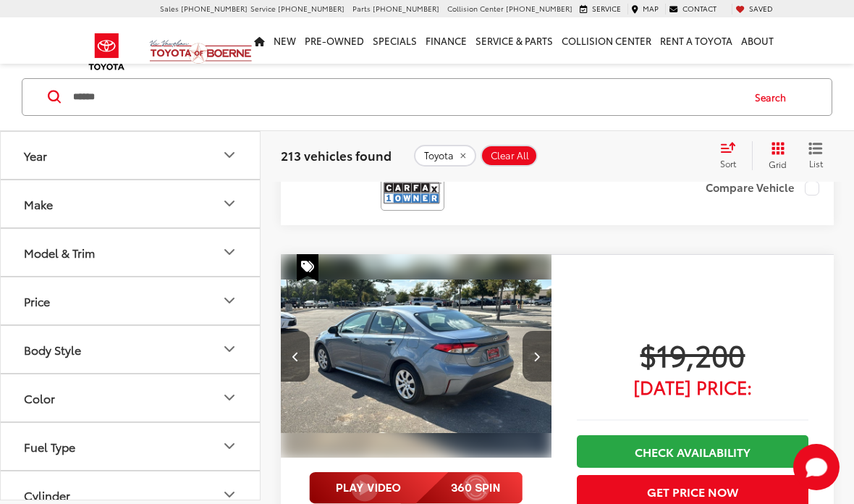
click at [540, 351] on icon "Next image" at bounding box center [536, 356] width 7 height 10
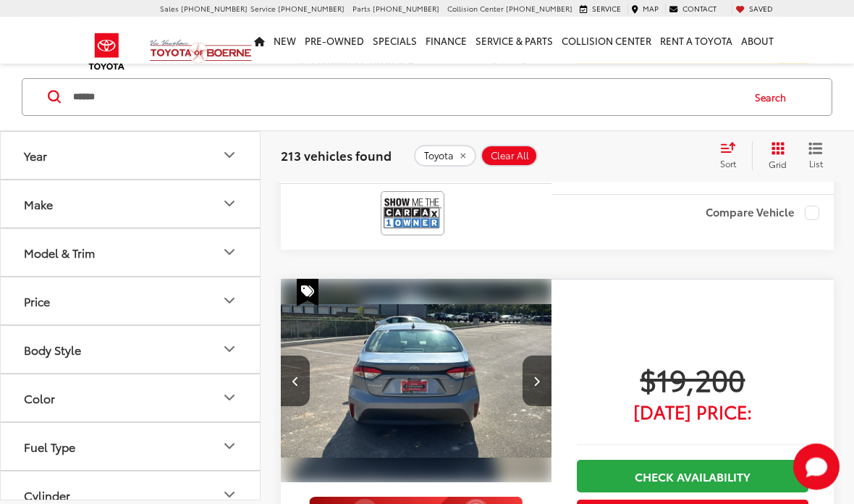
scroll to position [3507, 0]
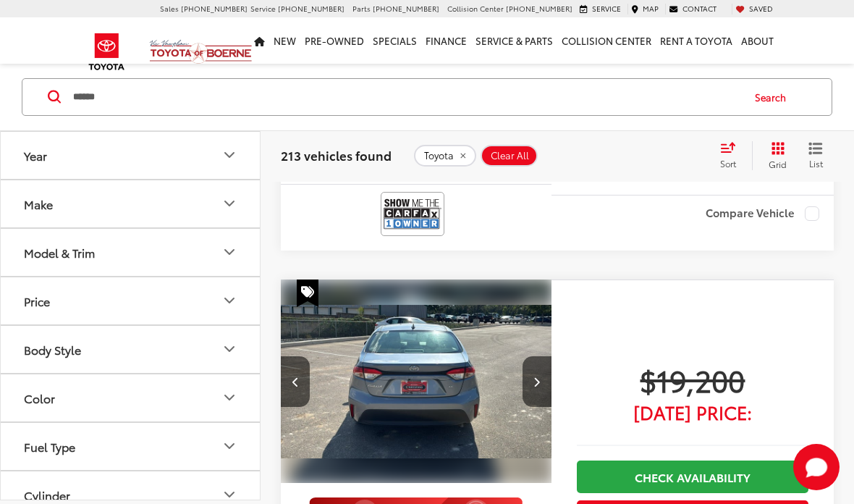
click at [537, 376] on icon "Next image" at bounding box center [536, 381] width 7 height 10
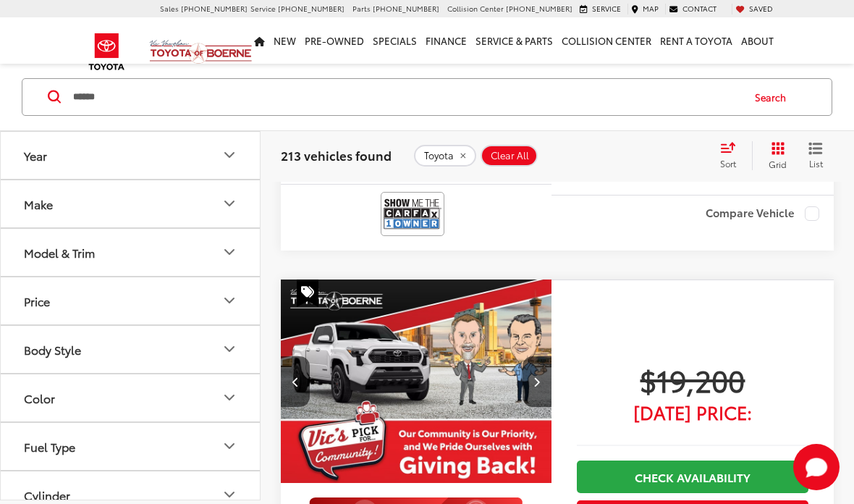
click at [543, 356] on button "Next image" at bounding box center [536, 381] width 29 height 51
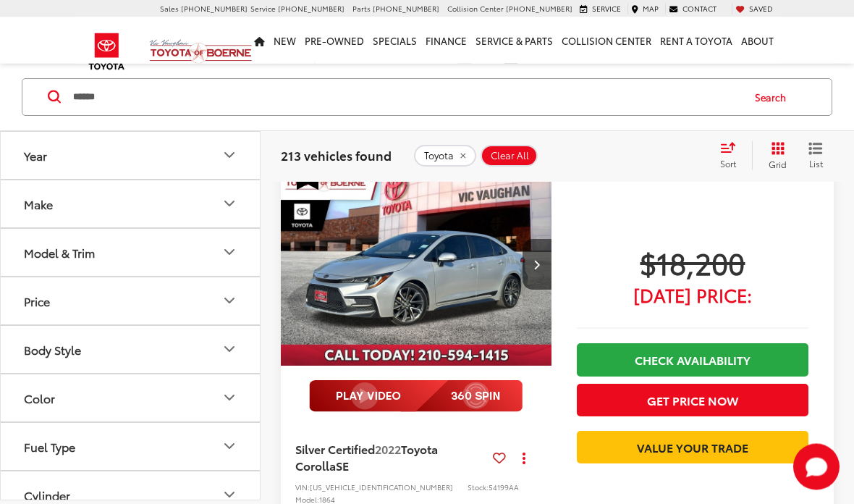
scroll to position [570, 0]
click at [23, 488] on button "Cylinder" at bounding box center [131, 494] width 260 height 47
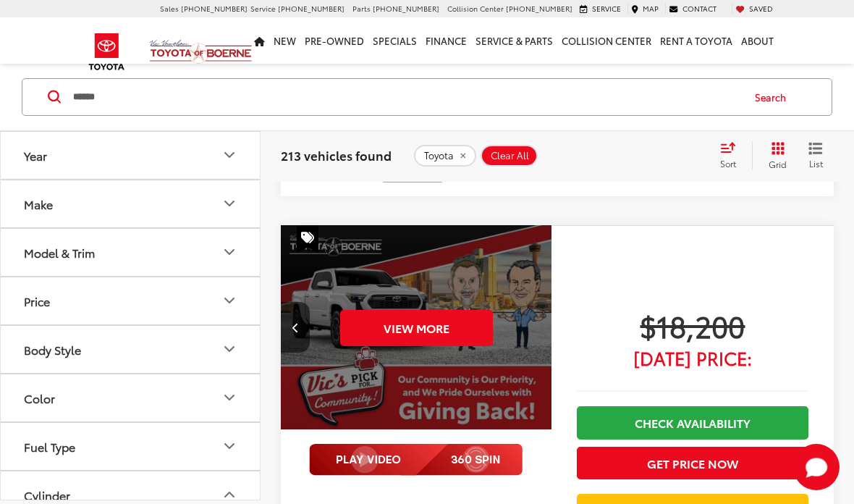
scroll to position [2072, 0]
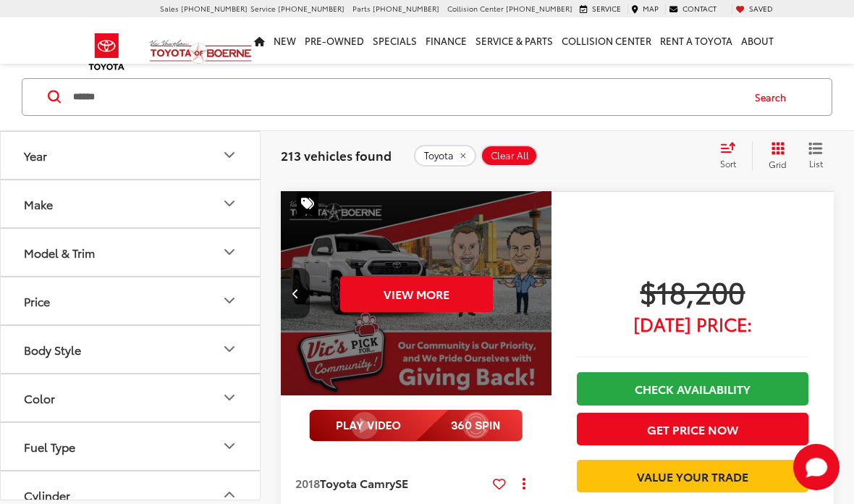
click at [300, 307] on button "Previous image" at bounding box center [295, 293] width 29 height 51
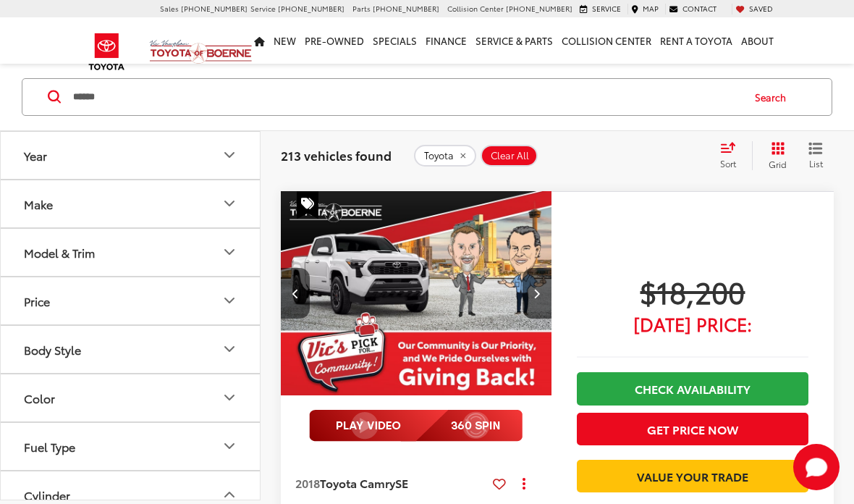
click at [301, 305] on button "Previous image" at bounding box center [295, 293] width 29 height 51
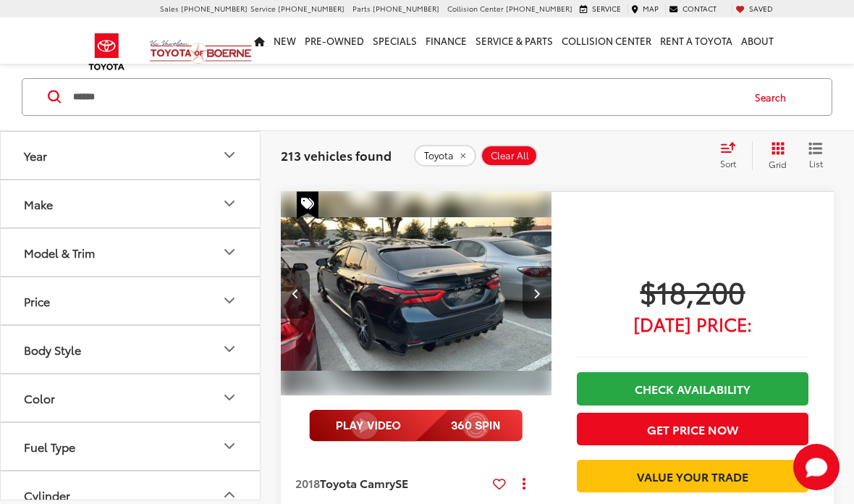
click at [304, 307] on button "Previous image" at bounding box center [295, 293] width 29 height 51
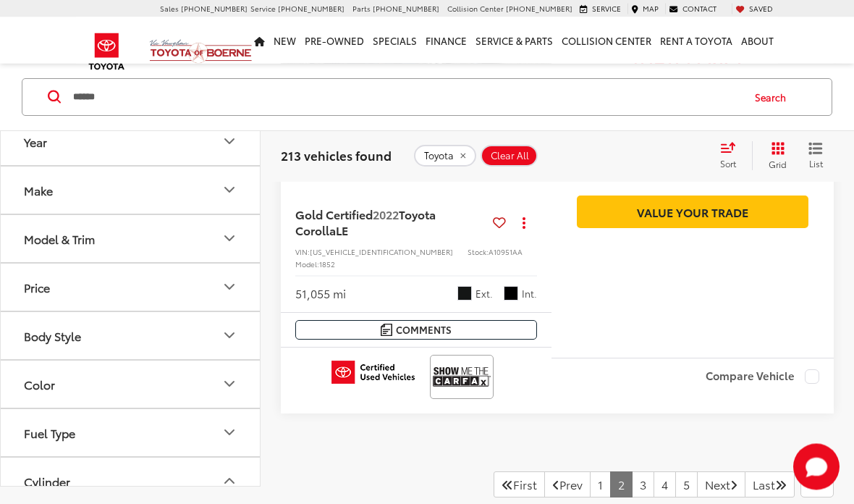
scroll to position [5906, 0]
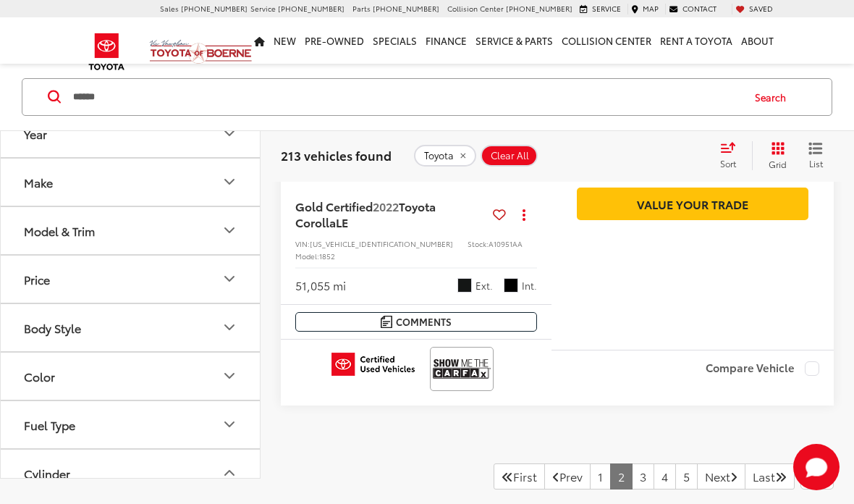
click at [710, 463] on link "Next" at bounding box center [721, 476] width 48 height 26
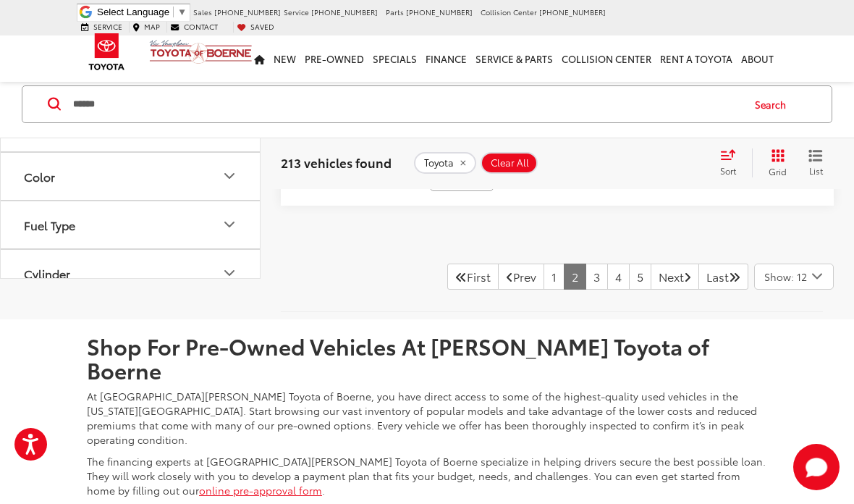
scroll to position [6034, 0]
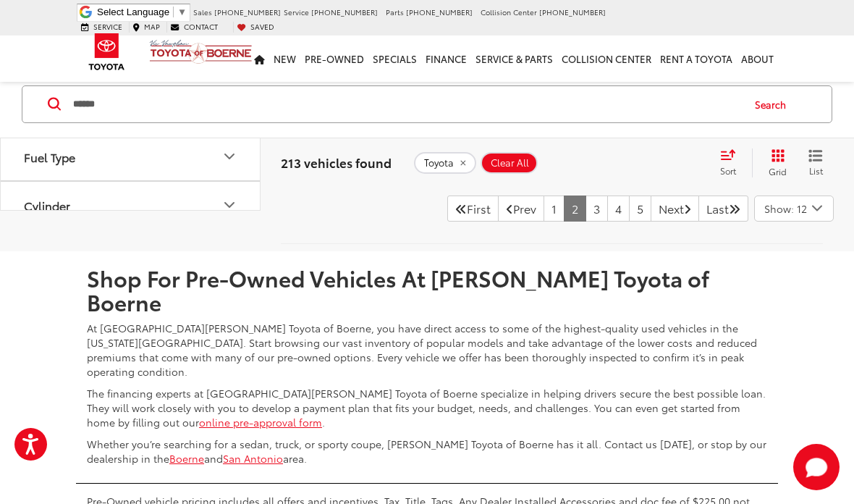
click at [534, 251] on div at bounding box center [552, 243] width 564 height 15
click at [543, 221] on link "1" at bounding box center [553, 208] width 21 height 26
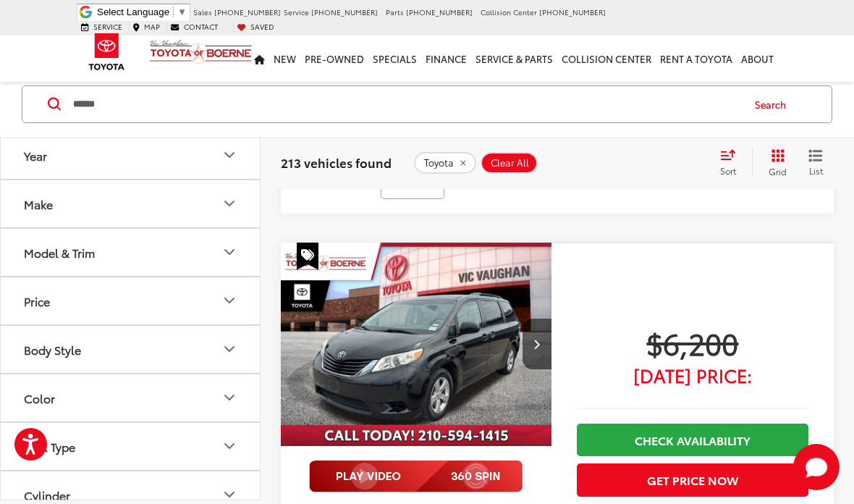
scroll to position [572, 0]
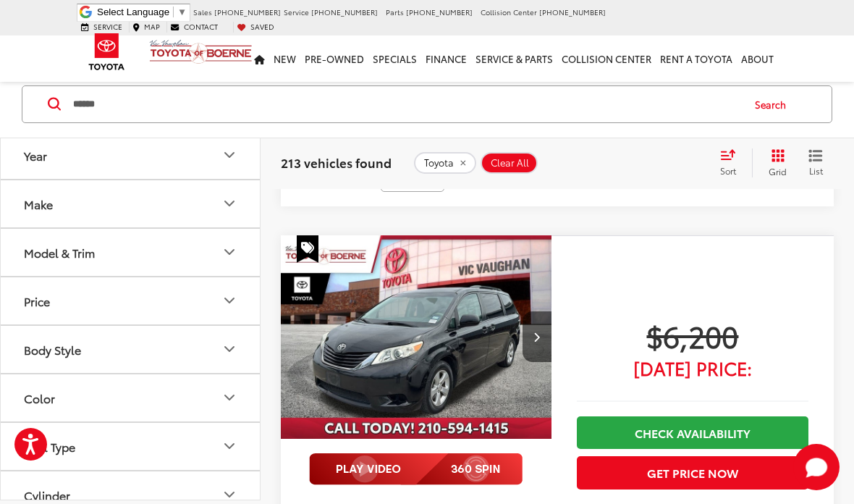
click at [537, 331] on icon "Next image" at bounding box center [536, 336] width 7 height 10
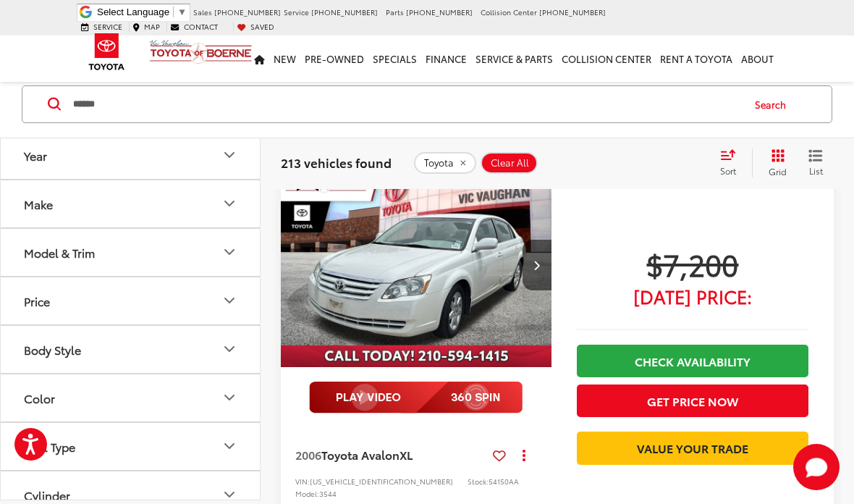
scroll to position [1162, 0]
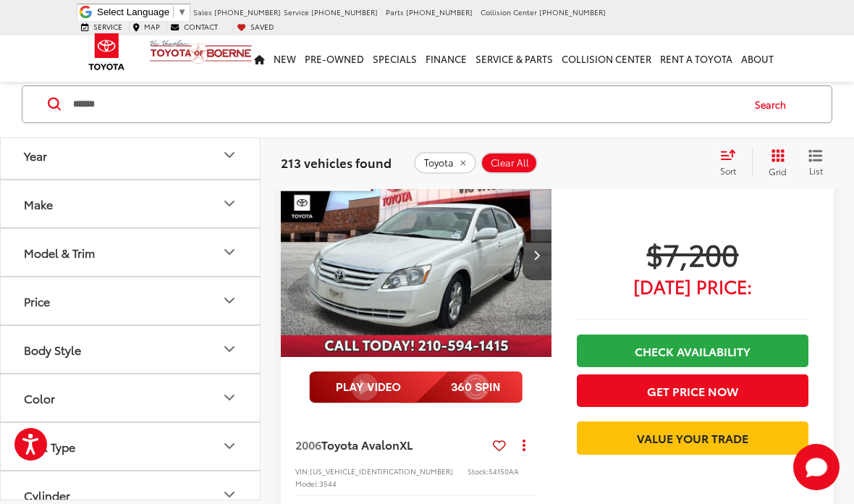
click at [534, 250] on icon "Next image" at bounding box center [536, 255] width 7 height 10
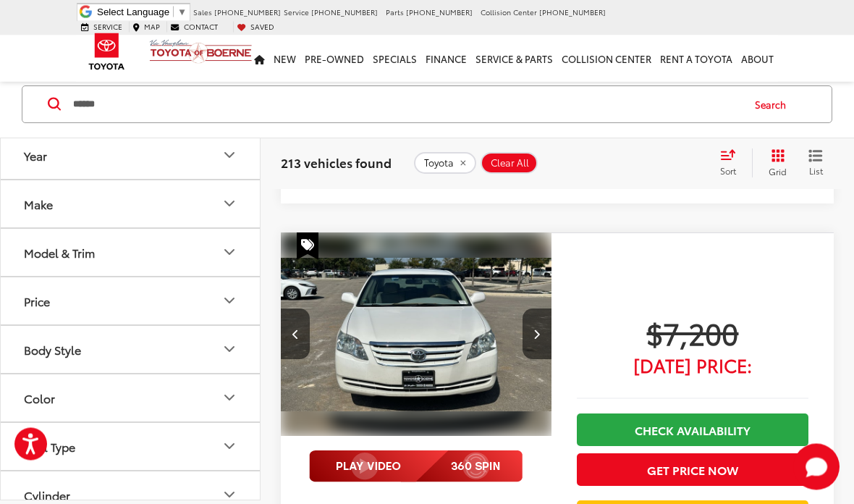
scroll to position [1073, 0]
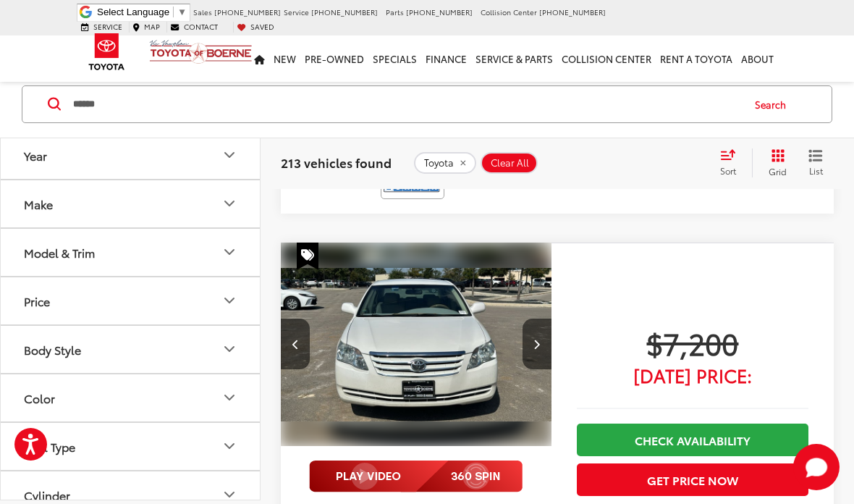
click at [543, 318] on button "Next image" at bounding box center [536, 343] width 29 height 51
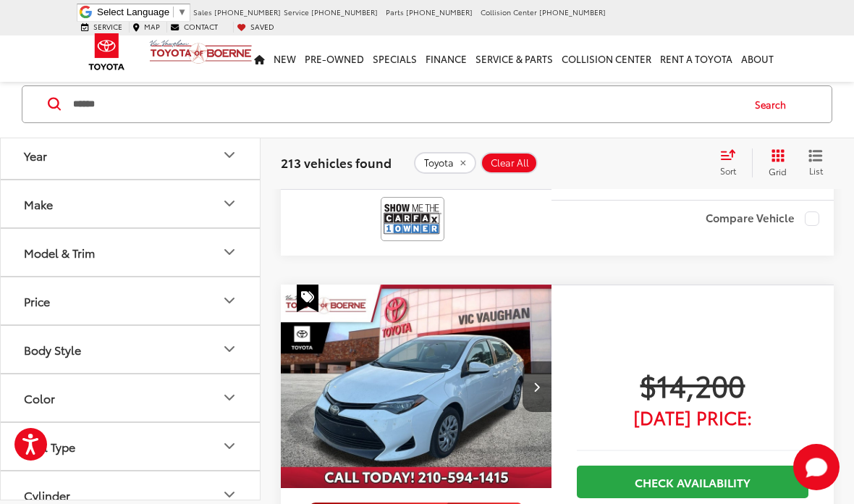
scroll to position [3569, 0]
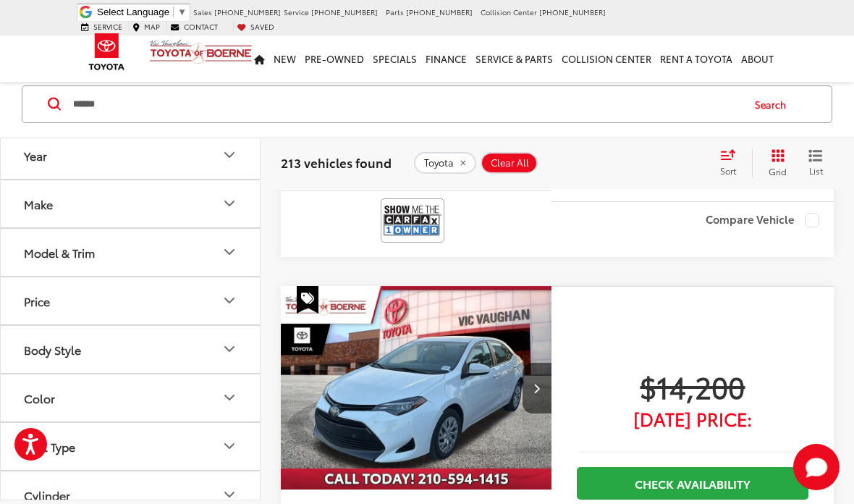
click at [533, 362] on button "Next image" at bounding box center [536, 387] width 29 height 51
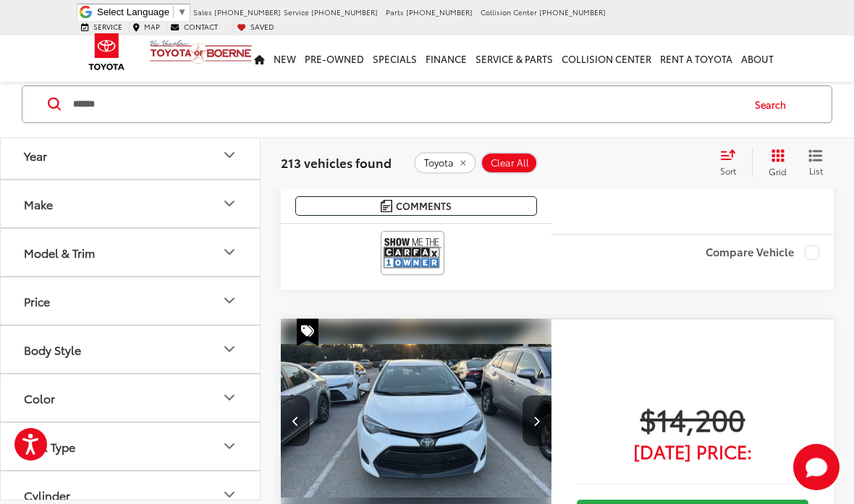
scroll to position [3539, 0]
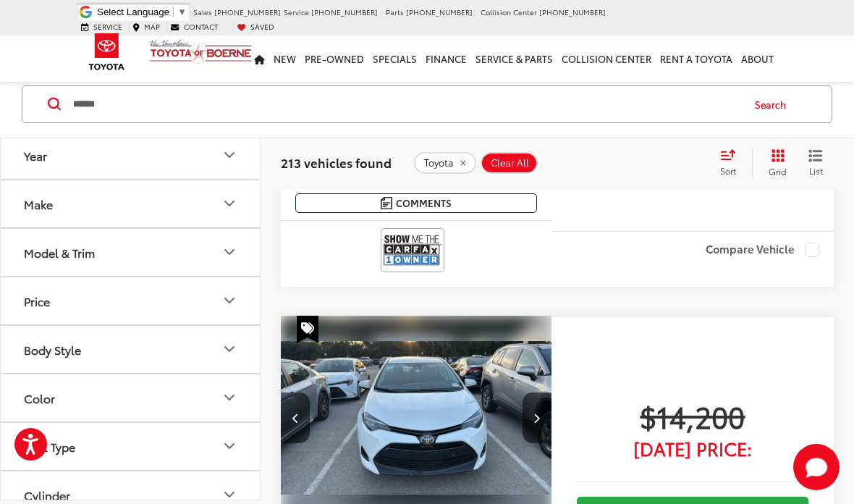
click at [539, 412] on icon "Next image" at bounding box center [536, 417] width 7 height 10
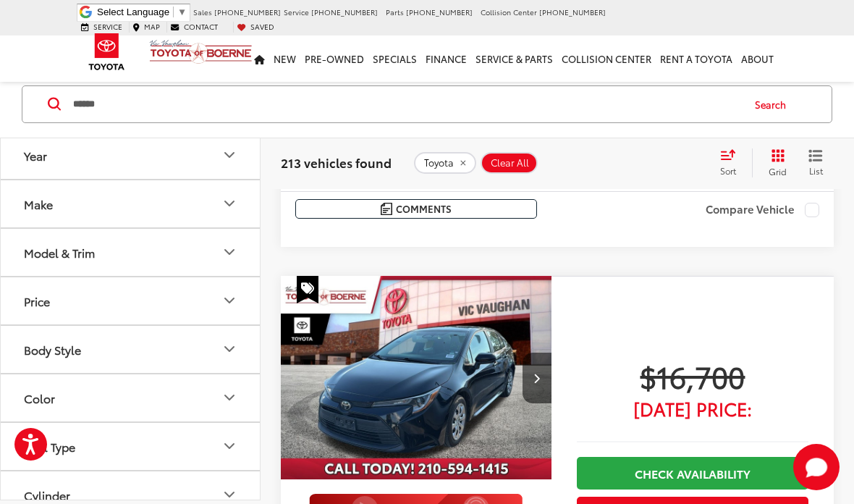
scroll to position [4516, 0]
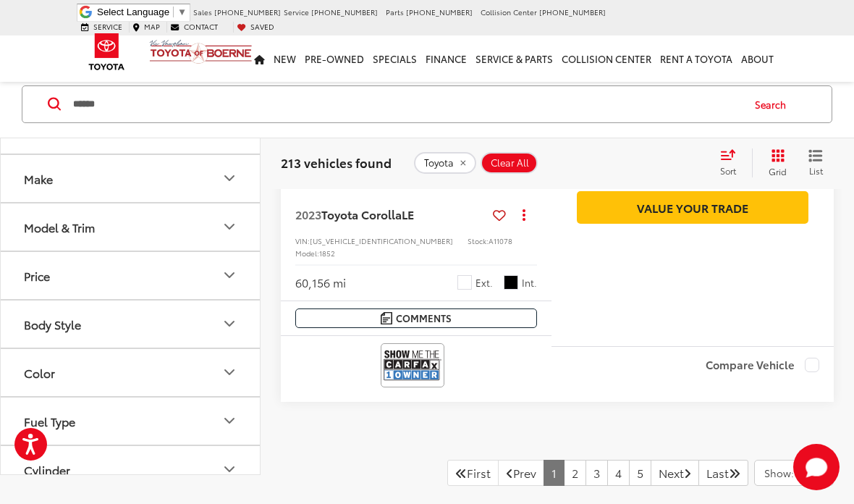
click at [564, 459] on link "2" at bounding box center [575, 472] width 22 height 26
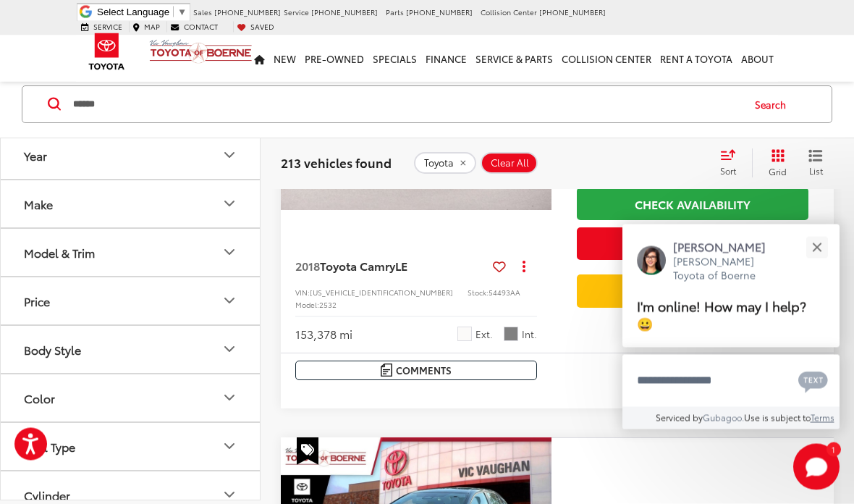
scroll to position [4269, 0]
click at [815, 254] on button "Close" at bounding box center [816, 247] width 31 height 31
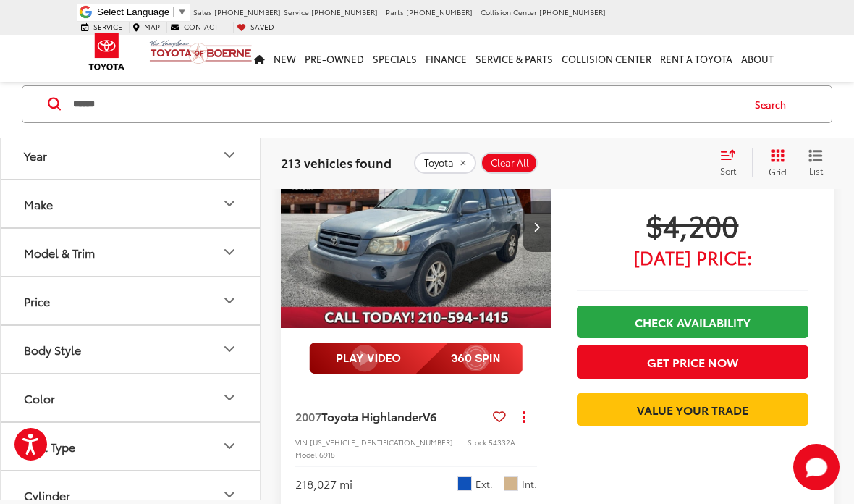
scroll to position [0, 0]
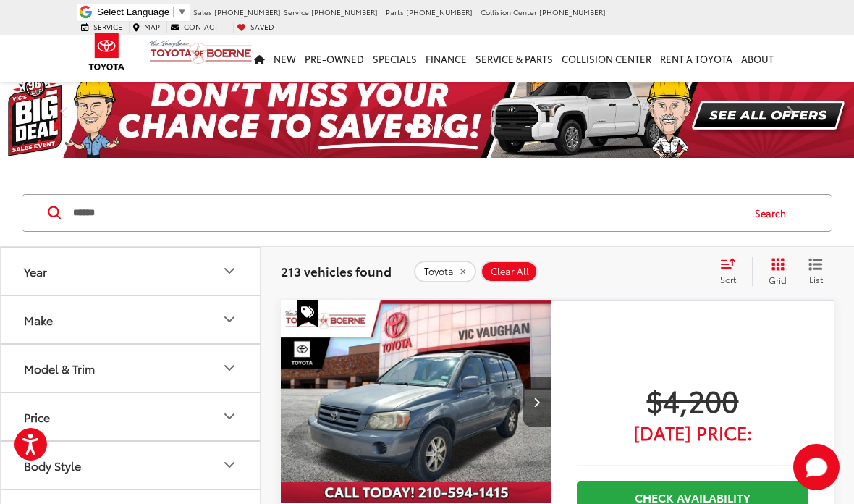
click at [538, 401] on icon "Next image" at bounding box center [536, 402] width 7 height 10
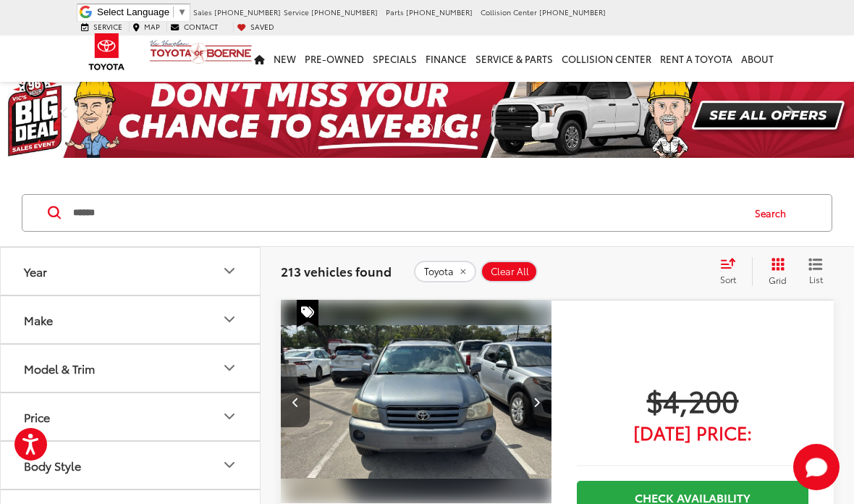
click at [544, 399] on button "Next image" at bounding box center [536, 401] width 29 height 51
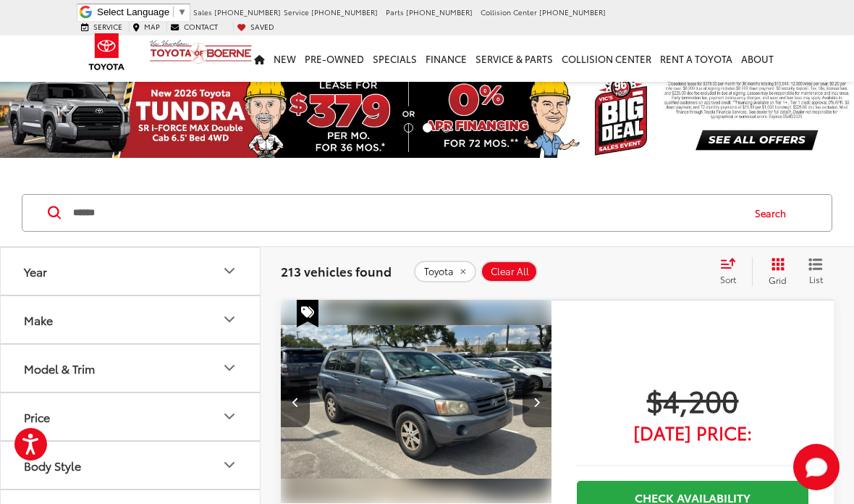
click at [543, 397] on button "Next image" at bounding box center [536, 401] width 29 height 51
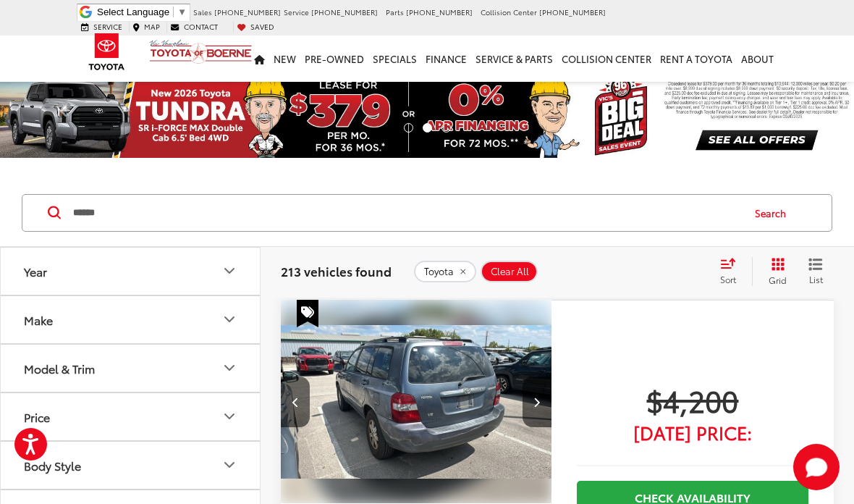
click at [542, 398] on button "Next image" at bounding box center [536, 401] width 29 height 51
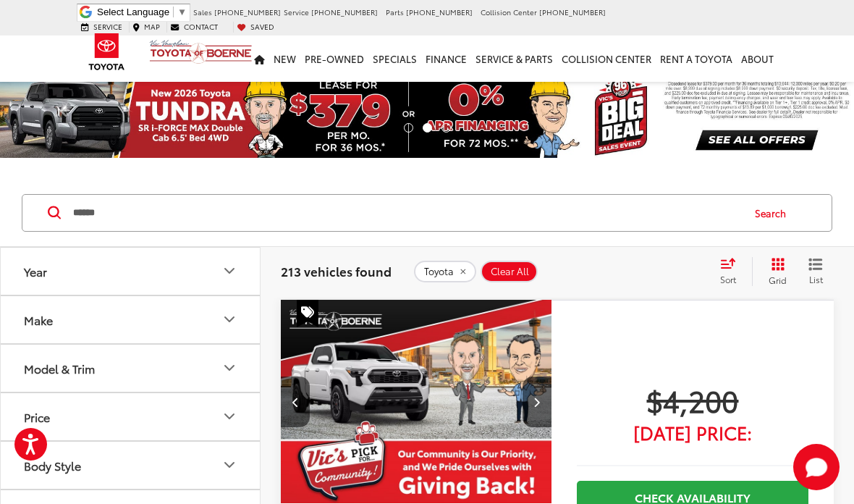
click at [548, 404] on button "Next image" at bounding box center [536, 401] width 29 height 51
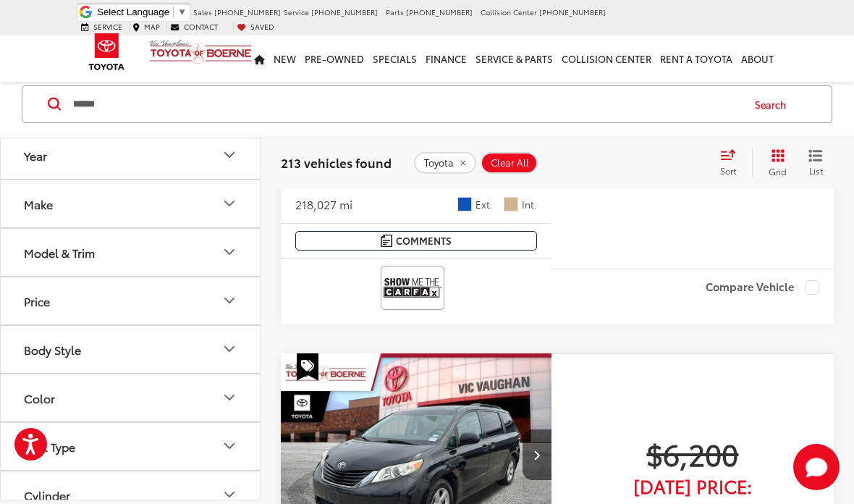
scroll to position [339, 0]
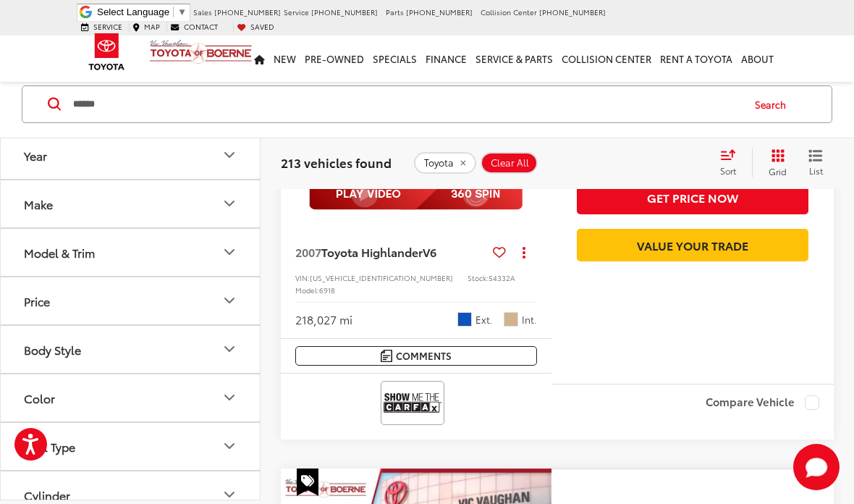
click at [510, 169] on span "Clear All" at bounding box center [510, 163] width 38 height 12
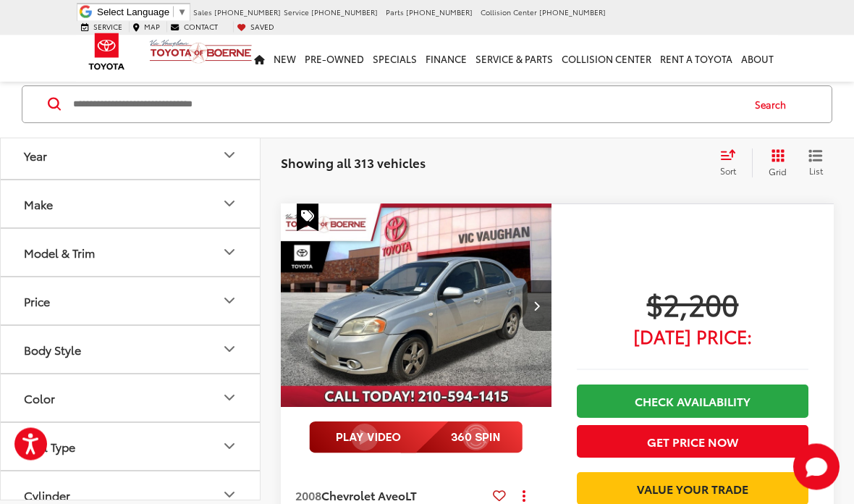
scroll to position [1558, 0]
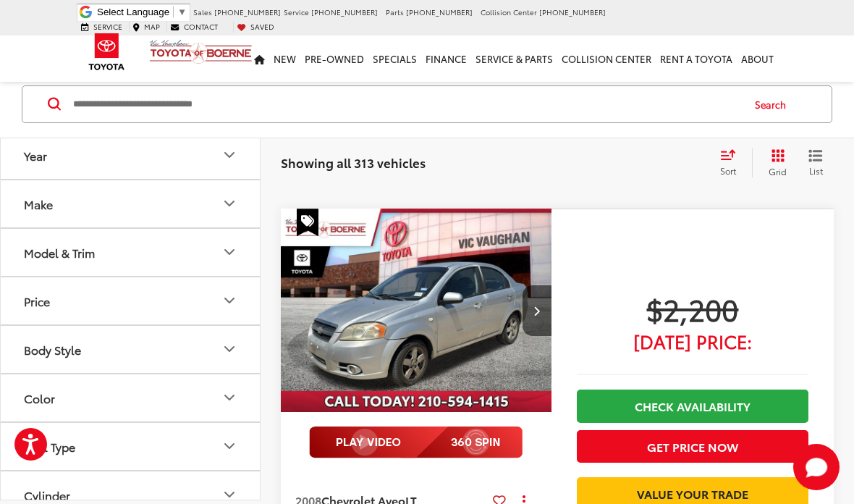
click at [546, 285] on button "Next image" at bounding box center [536, 310] width 29 height 51
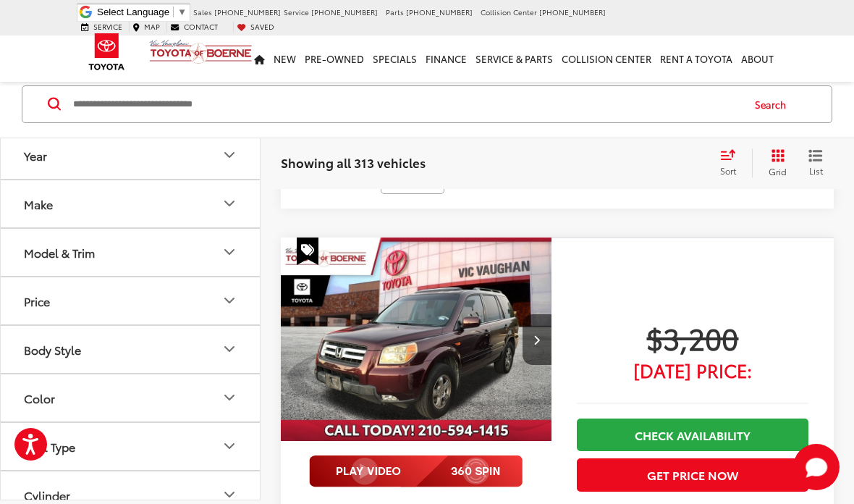
scroll to position [2996, 0]
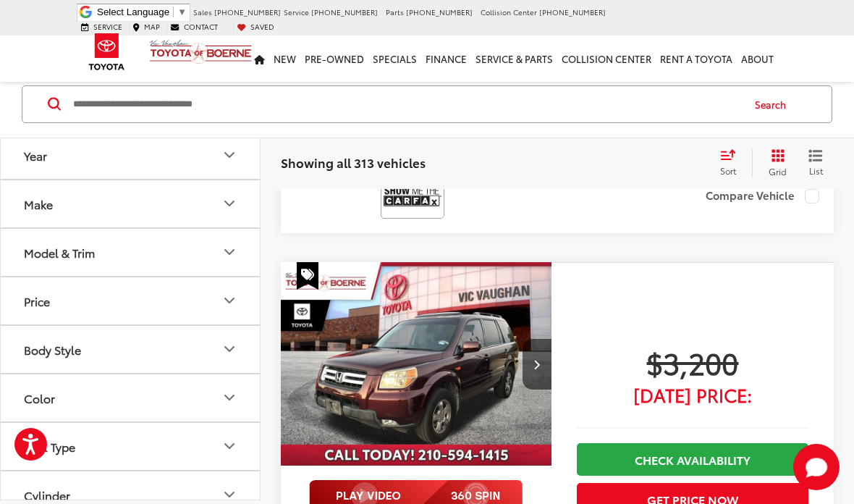
click at [539, 339] on button "Next image" at bounding box center [536, 364] width 29 height 51
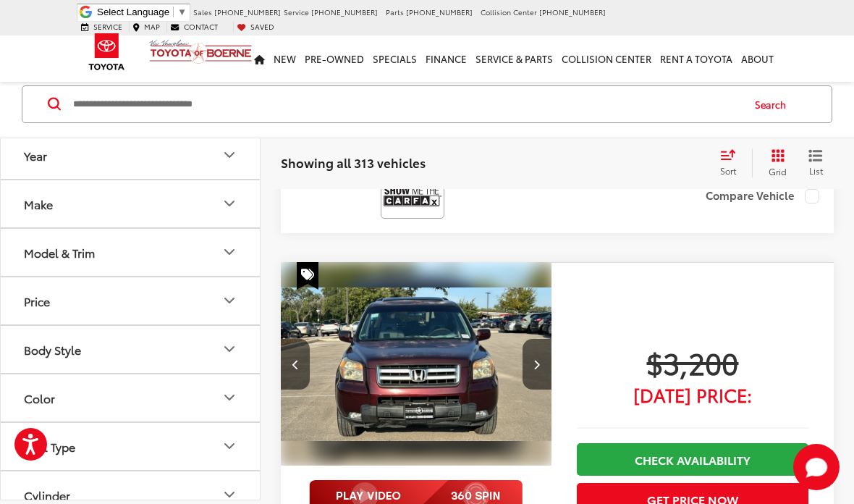
click at [539, 339] on button "Next image" at bounding box center [536, 364] width 29 height 51
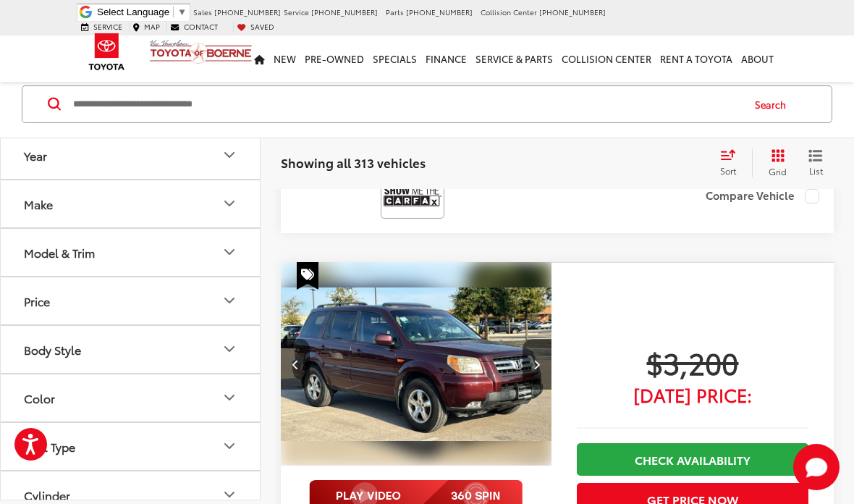
click at [547, 339] on button "Next image" at bounding box center [536, 364] width 29 height 51
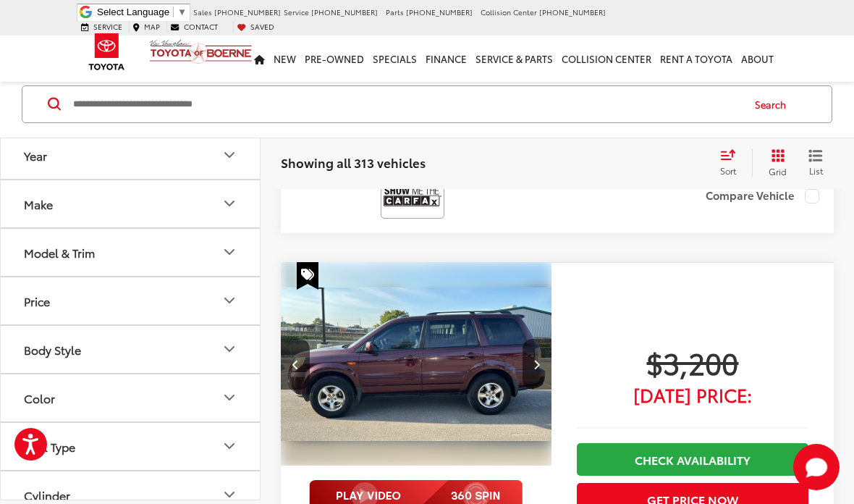
click at [543, 339] on button "Next image" at bounding box center [536, 364] width 29 height 51
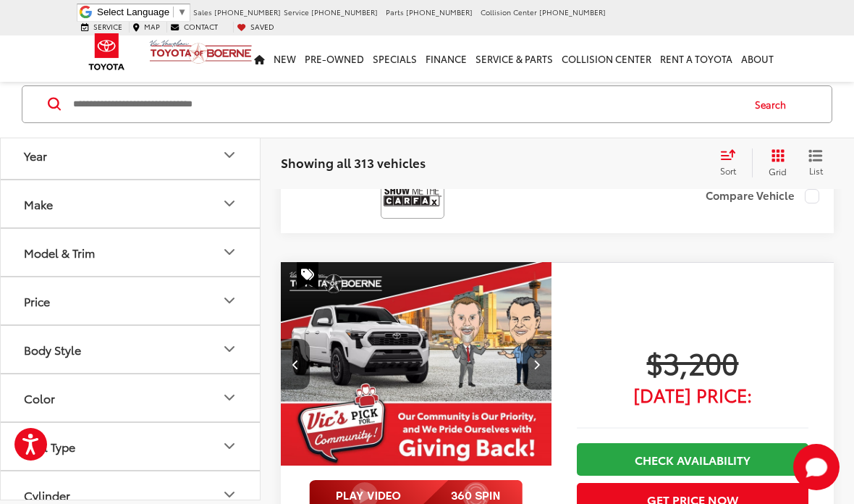
click at [542, 339] on button "Next image" at bounding box center [536, 364] width 29 height 51
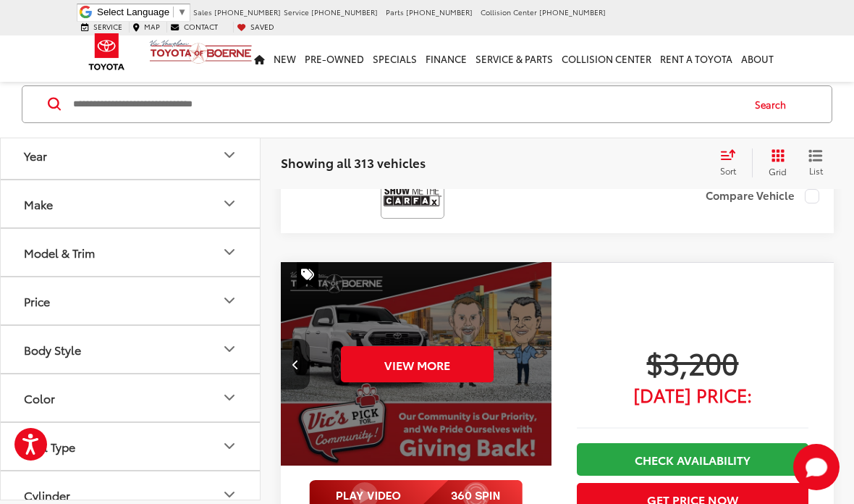
scroll to position [0, 1364]
click at [549, 279] on div "View More" at bounding box center [416, 364] width 273 height 205
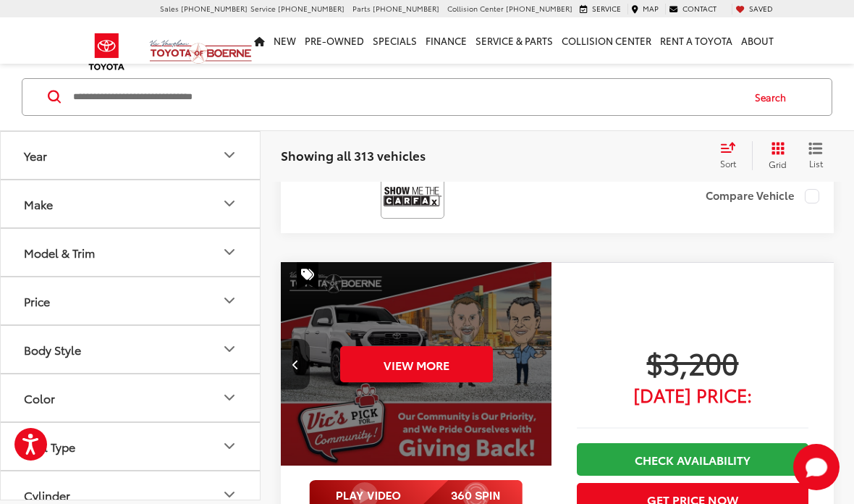
scroll to position [3031, 0]
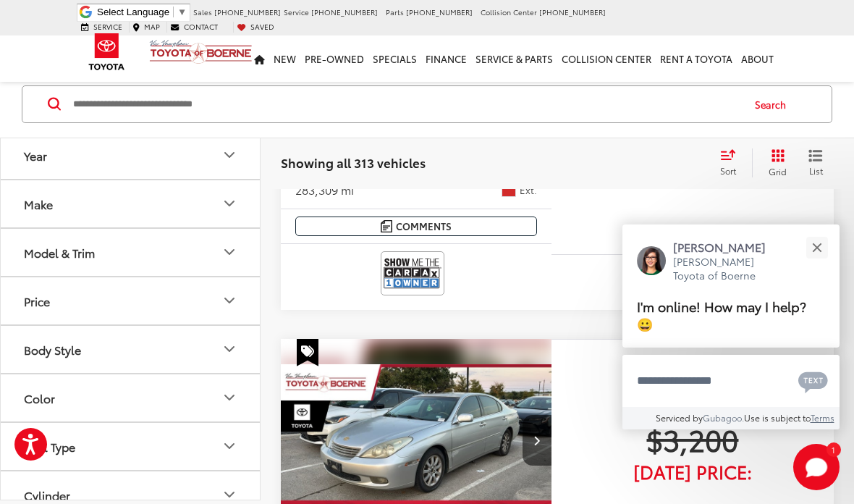
scroll to position [3428, 0]
click at [815, 263] on button "Close" at bounding box center [816, 247] width 31 height 31
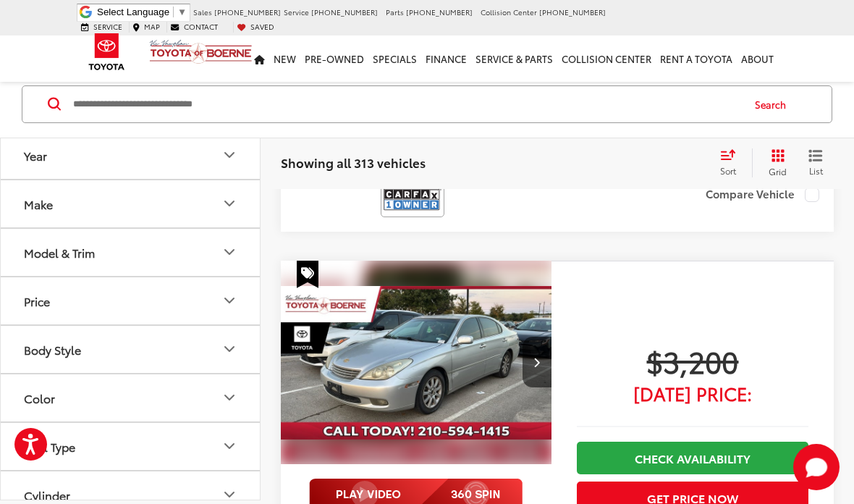
scroll to position [3462, 0]
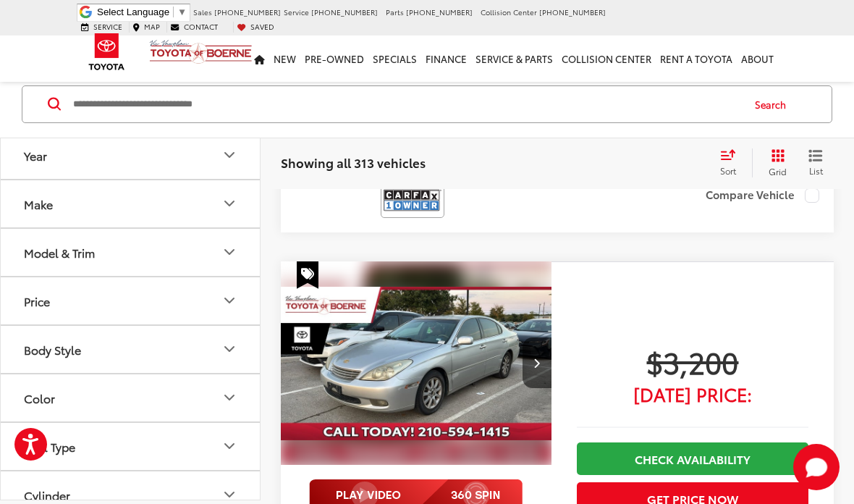
click at [538, 337] on button "Next image" at bounding box center [536, 362] width 29 height 51
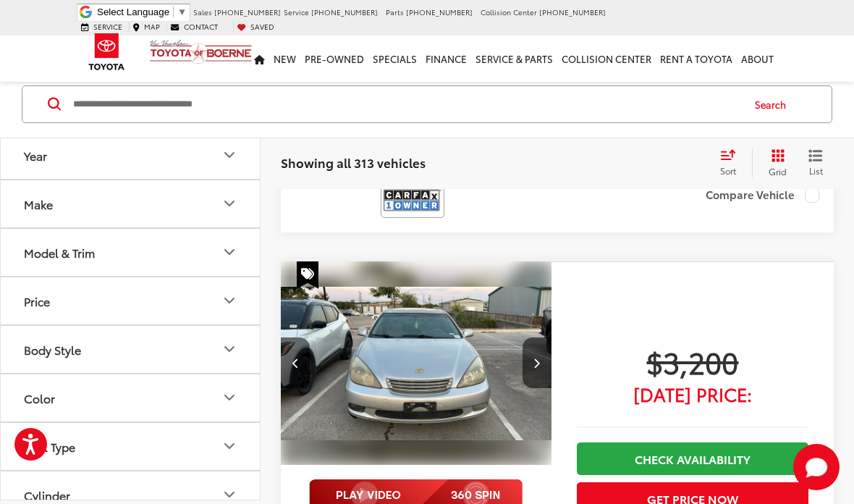
click at [543, 337] on button "Next image" at bounding box center [536, 362] width 29 height 51
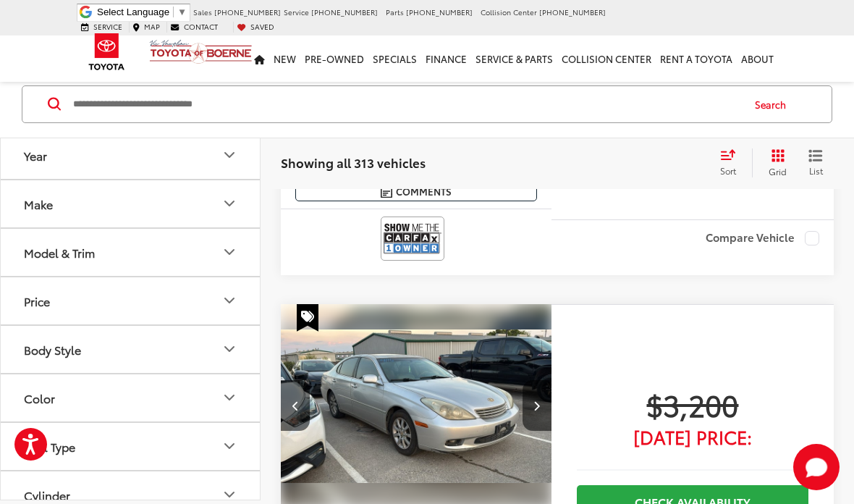
click at [545, 380] on button "Next image" at bounding box center [536, 405] width 29 height 51
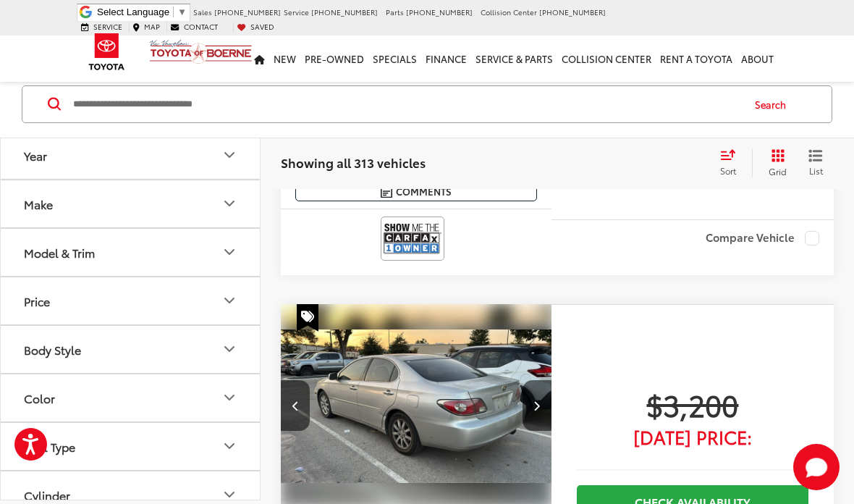
click at [528, 380] on button "Next image" at bounding box center [536, 405] width 29 height 51
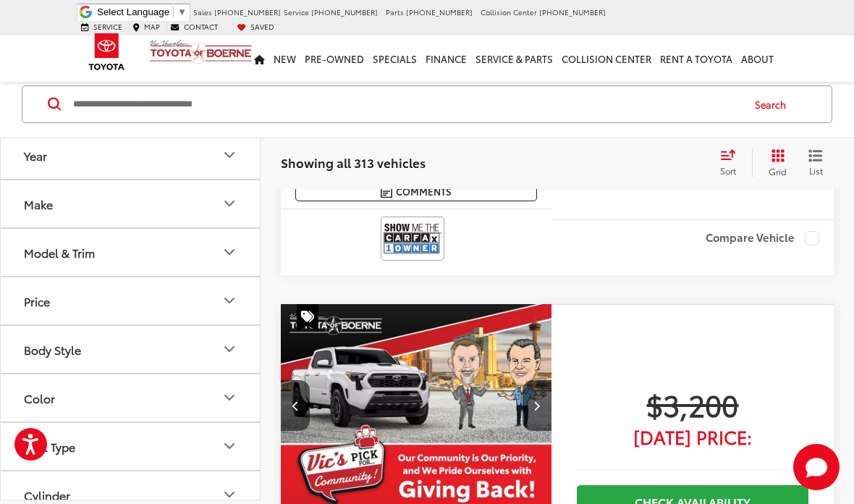
click at [535, 400] on icon "Next image" at bounding box center [536, 405] width 7 height 10
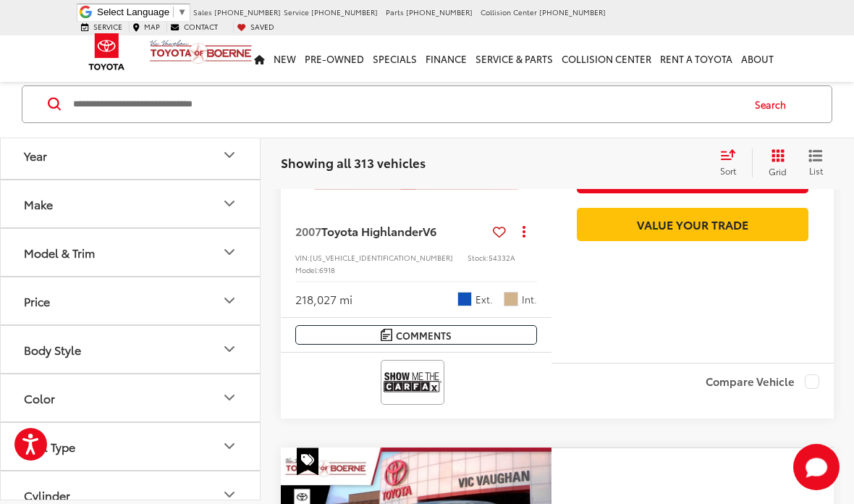
scroll to position [4838, 0]
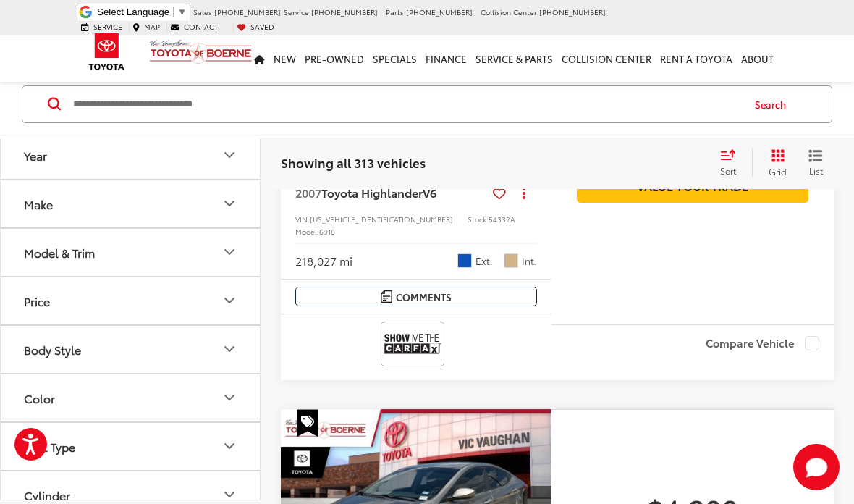
click at [543, 485] on button "Next image" at bounding box center [536, 510] width 29 height 51
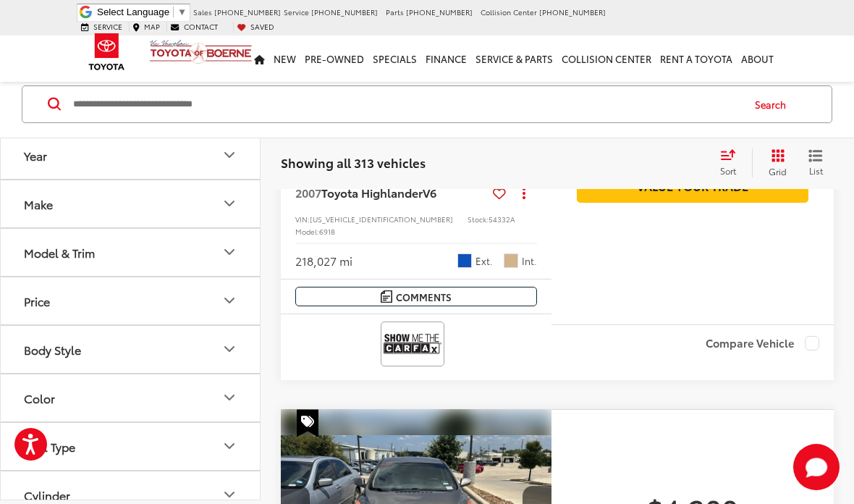
click at [542, 485] on button "Next image" at bounding box center [536, 510] width 29 height 51
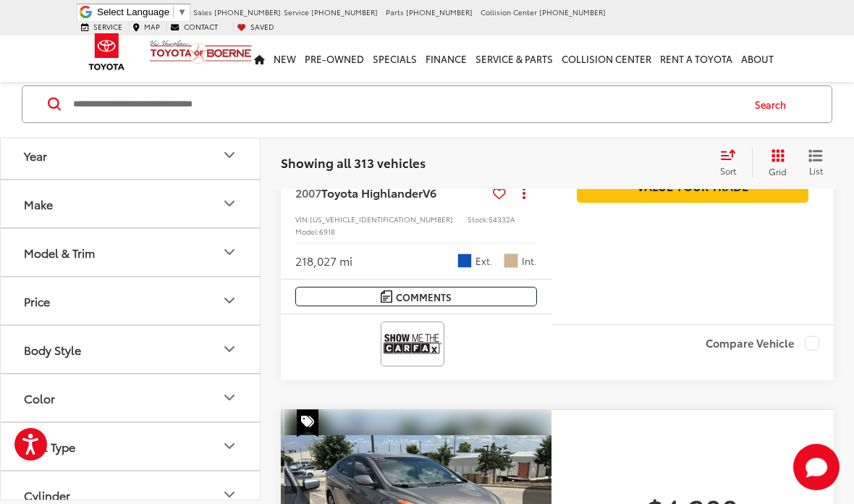
scroll to position [0, 546]
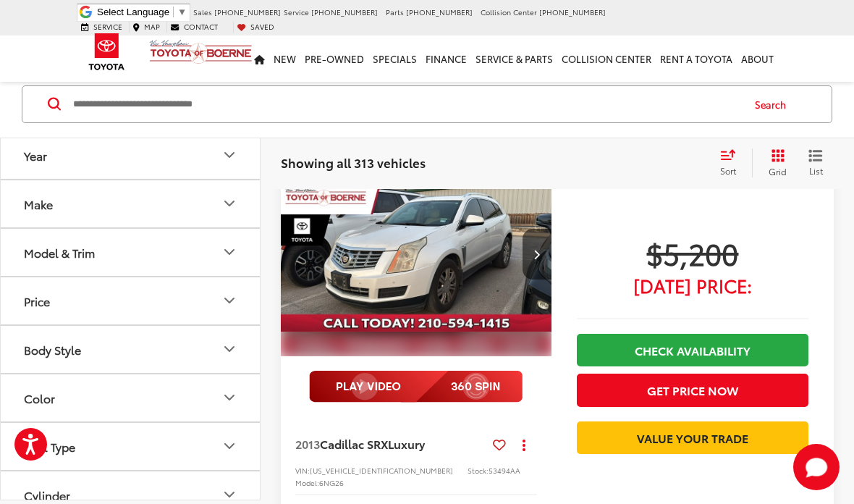
scroll to position [642, 0]
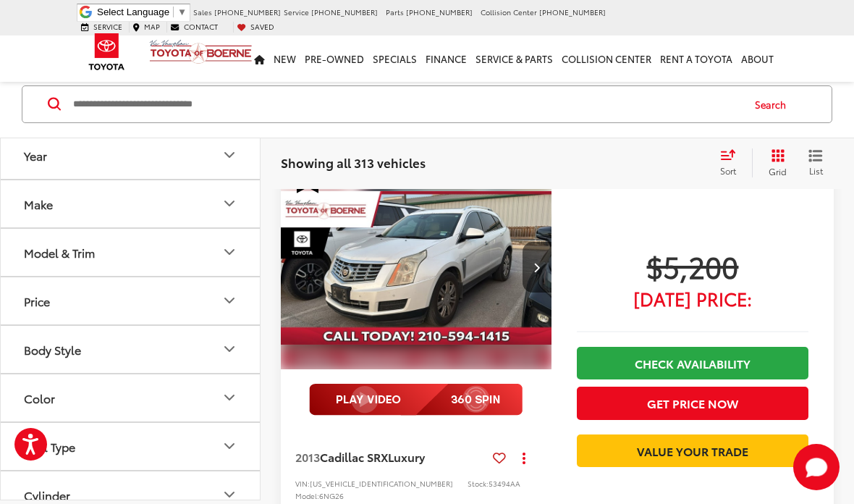
click at [543, 243] on button "Next image" at bounding box center [536, 267] width 29 height 51
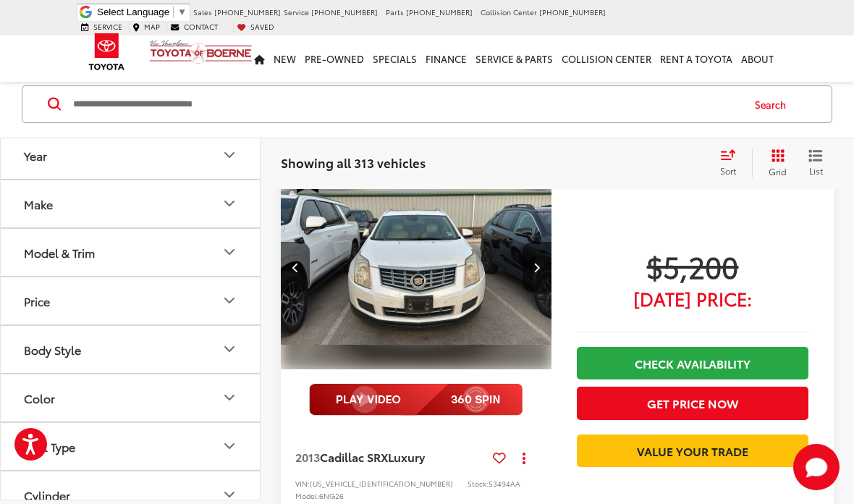
scroll to position [0, 273]
click at [545, 256] on button "Next image" at bounding box center [536, 267] width 29 height 51
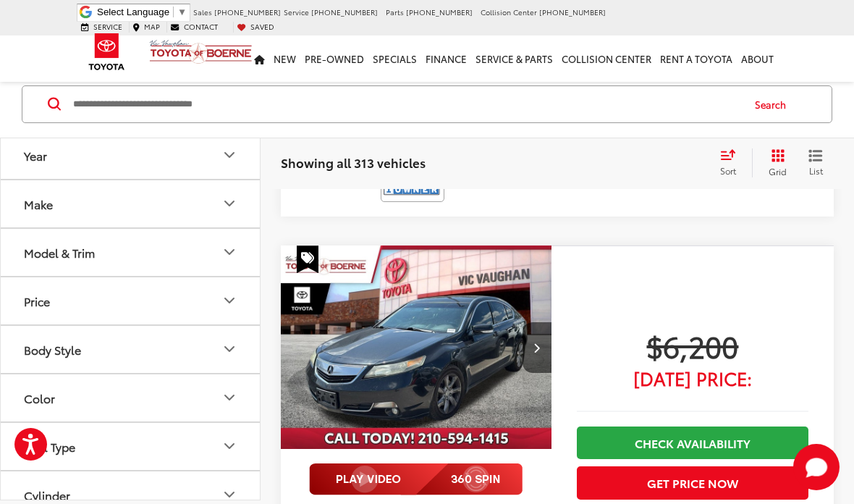
scroll to position [2091, 0]
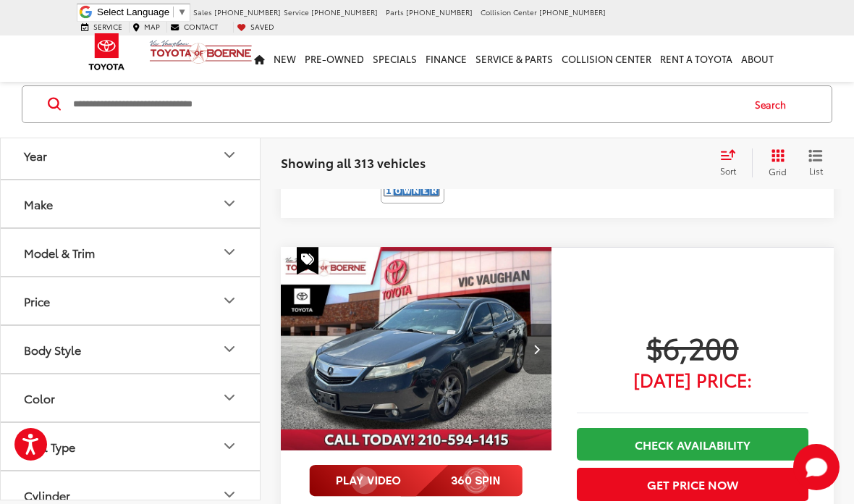
click at [543, 323] on button "Next image" at bounding box center [536, 348] width 29 height 51
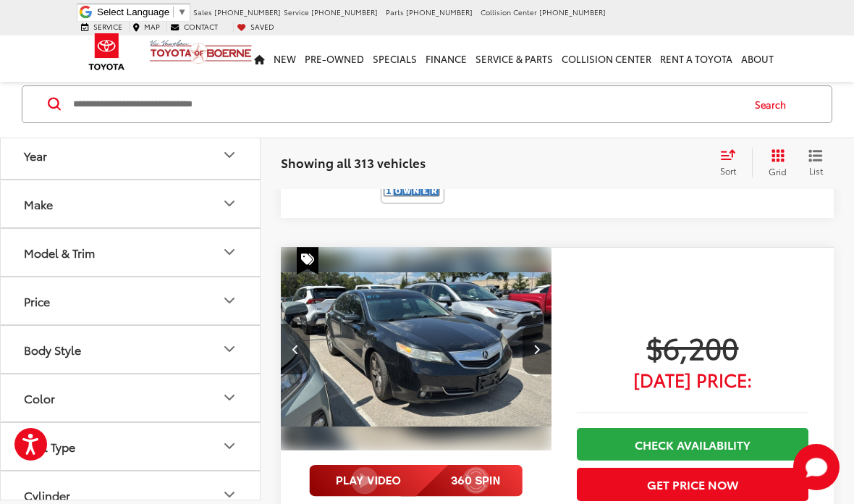
click at [541, 323] on button "Next image" at bounding box center [536, 348] width 29 height 51
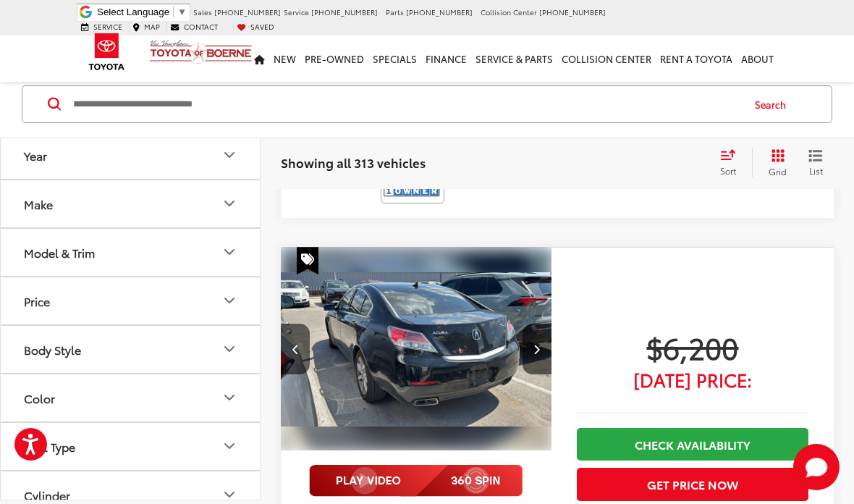
click at [537, 344] on icon "Next image" at bounding box center [536, 349] width 7 height 10
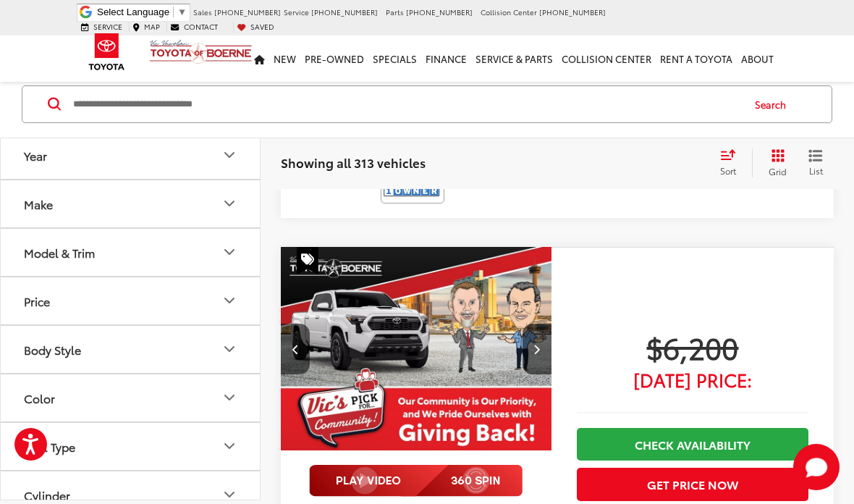
click at [297, 344] on icon "Previous image" at bounding box center [295, 349] width 7 height 10
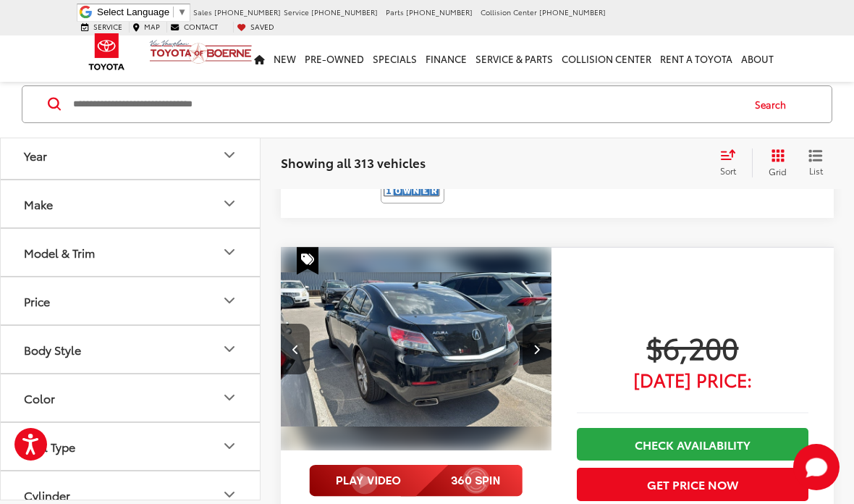
click at [288, 323] on button "Previous image" at bounding box center [295, 348] width 29 height 51
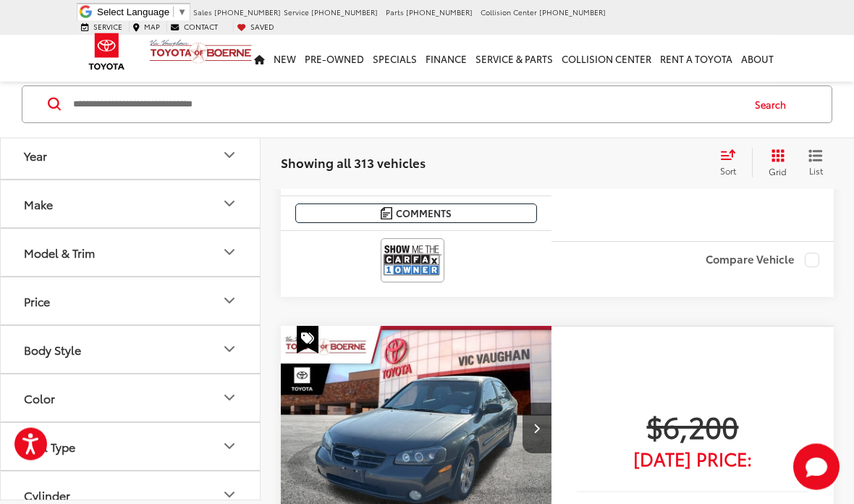
scroll to position [3042, 0]
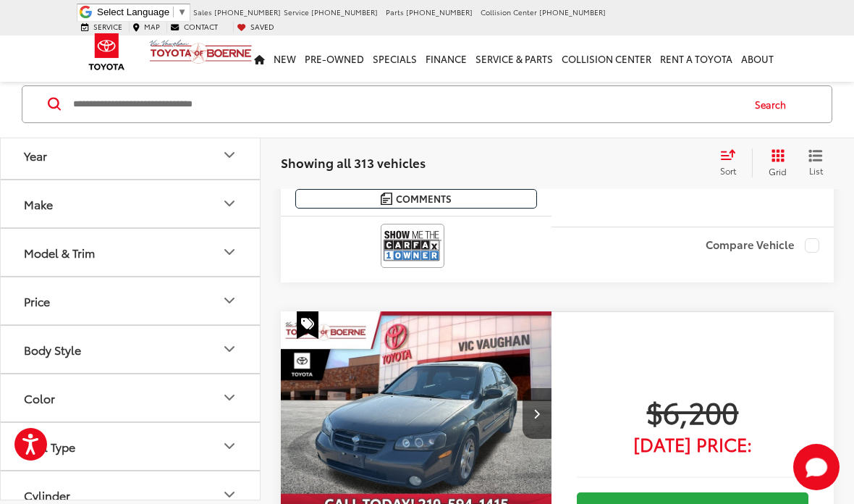
click at [543, 388] on button "Next image" at bounding box center [536, 413] width 29 height 51
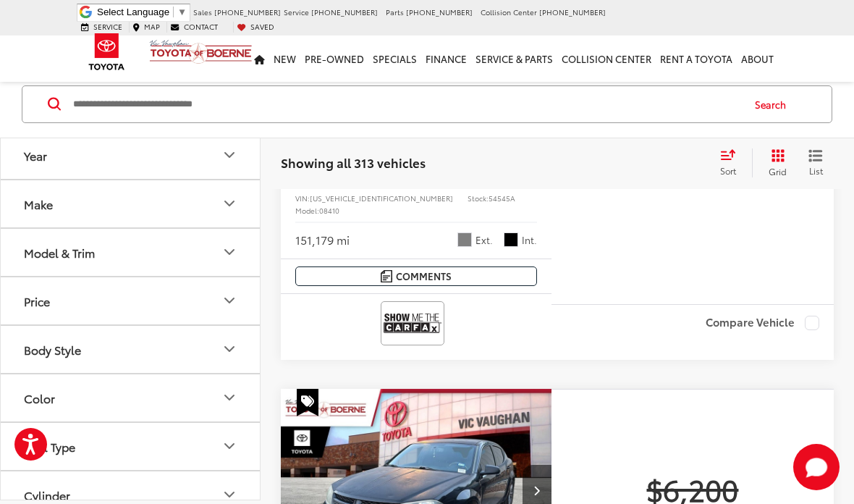
scroll to position [3475, 0]
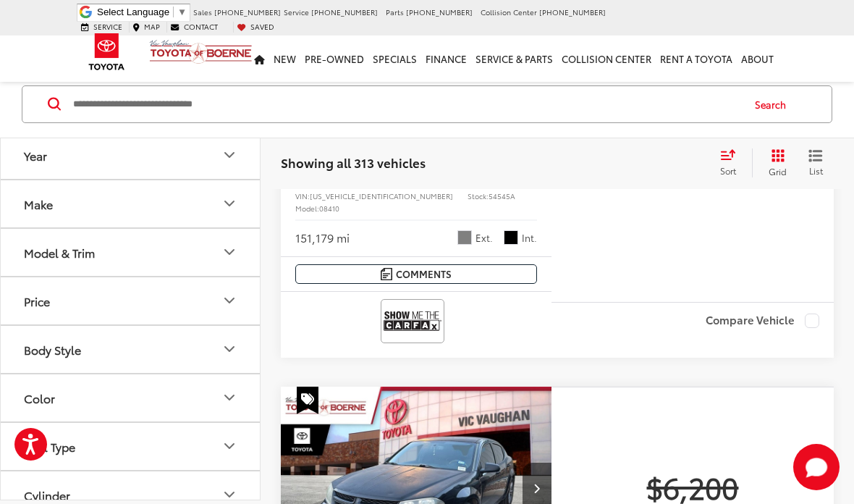
click at [539, 462] on button "Next image" at bounding box center [536, 487] width 29 height 51
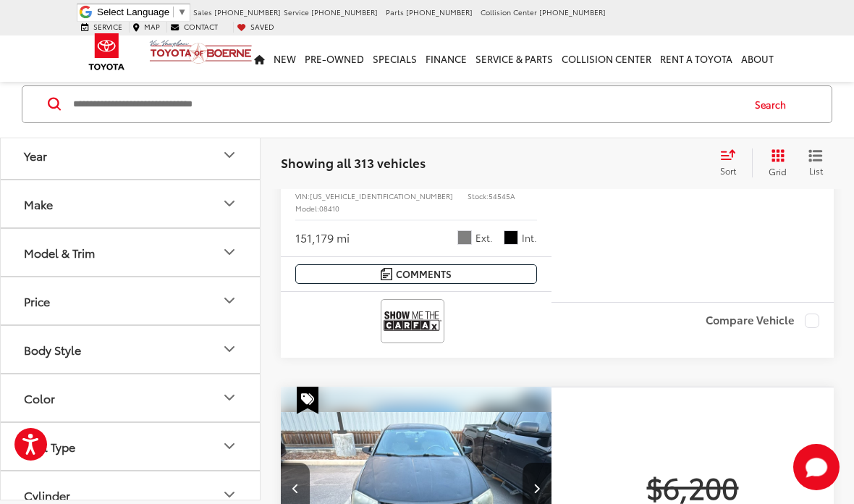
click at [548, 462] on button "Next image" at bounding box center [536, 487] width 29 height 51
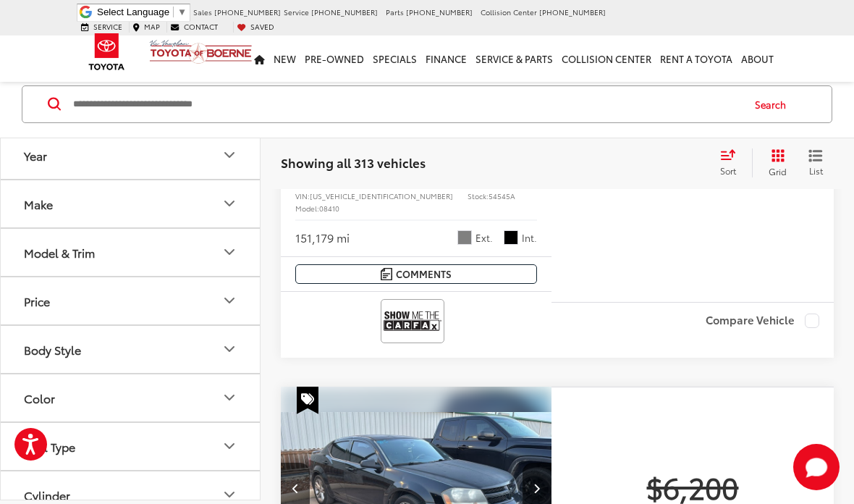
click at [542, 462] on button "Next image" at bounding box center [536, 487] width 29 height 51
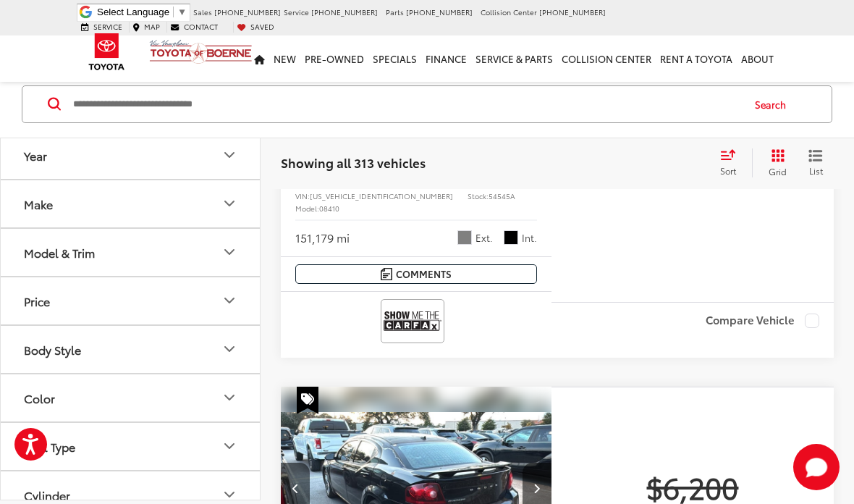
scroll to position [0, 818]
click at [533, 462] on button "Next image" at bounding box center [536, 487] width 29 height 51
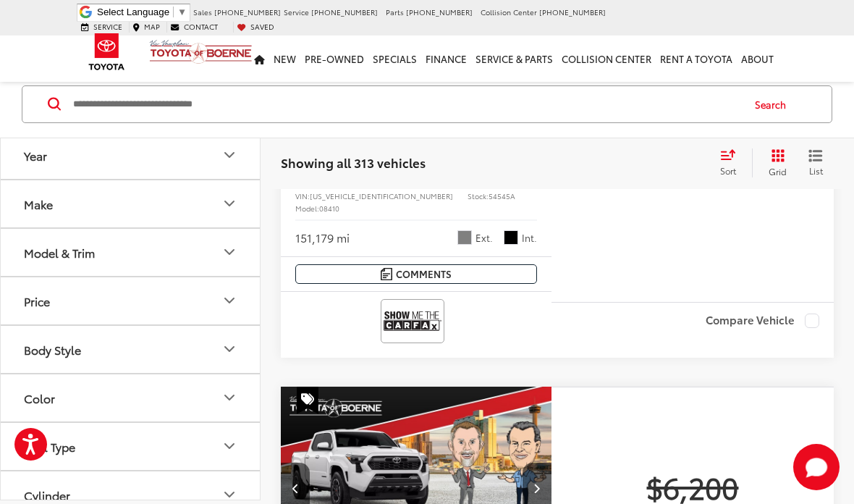
click at [299, 462] on button "Previous image" at bounding box center [295, 487] width 29 height 51
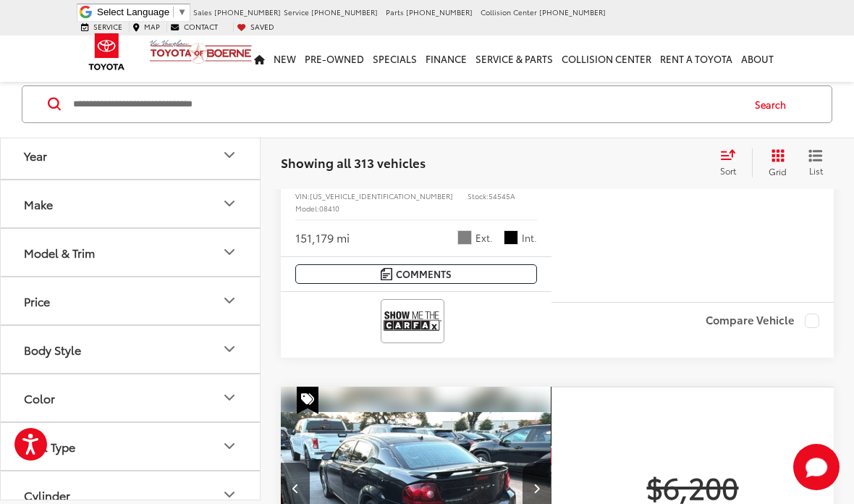
click at [306, 462] on button "Previous image" at bounding box center [295, 487] width 29 height 51
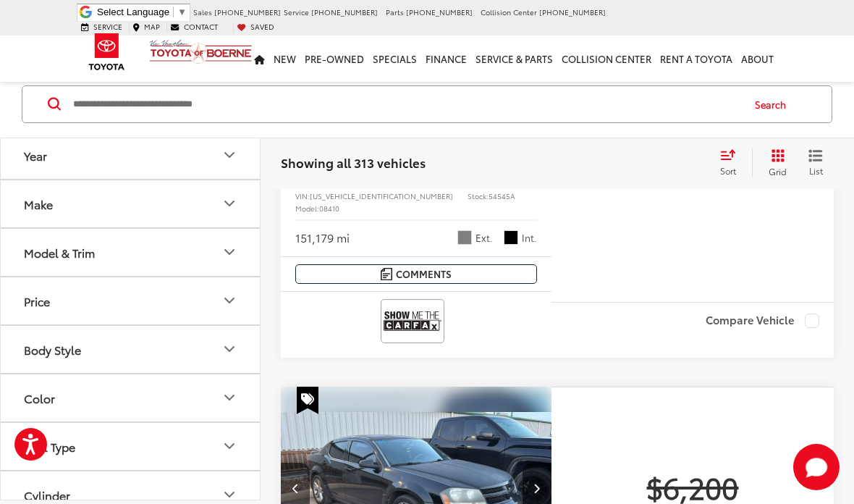
click at [296, 462] on button "Previous image" at bounding box center [295, 487] width 29 height 51
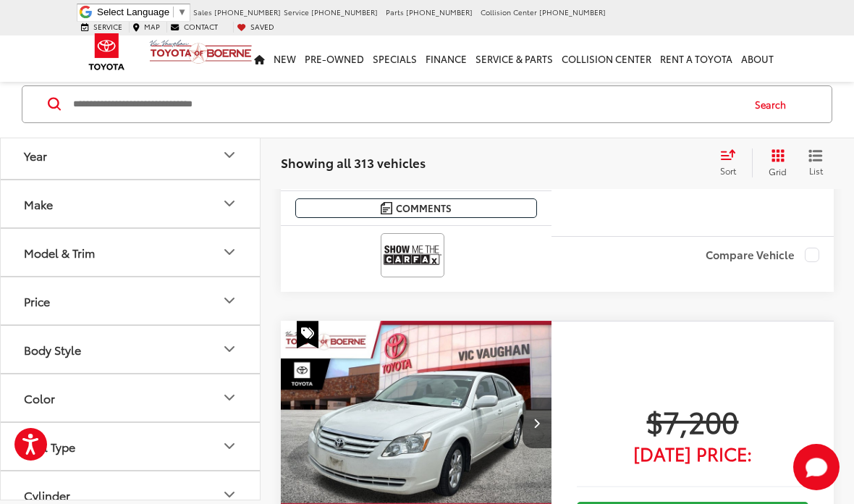
scroll to position [5543, 0]
